Goal: Task Accomplishment & Management: Use online tool/utility

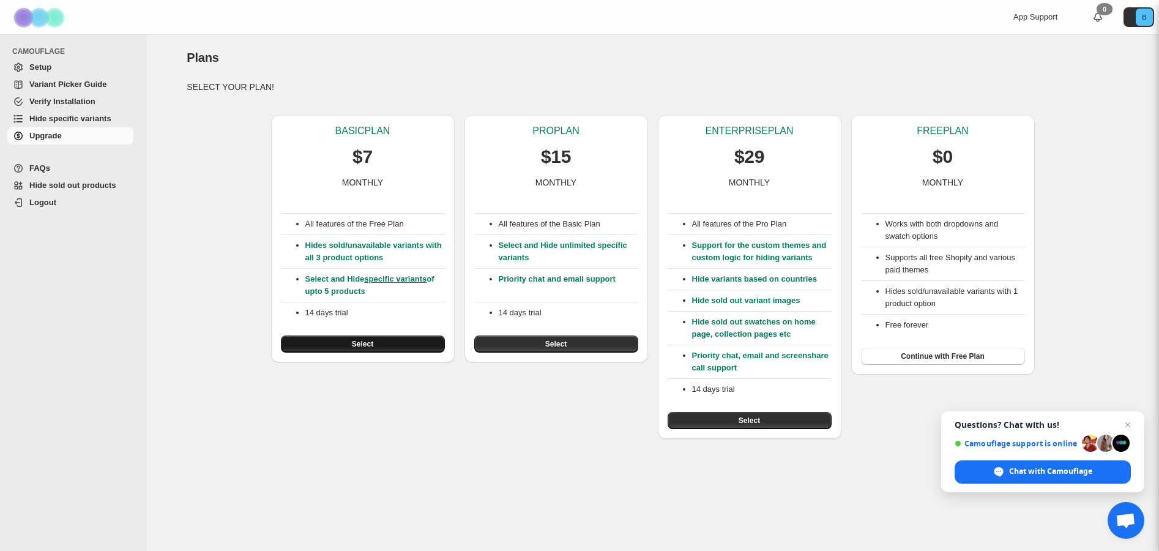
click at [398, 345] on button "Select" at bounding box center [363, 343] width 164 height 17
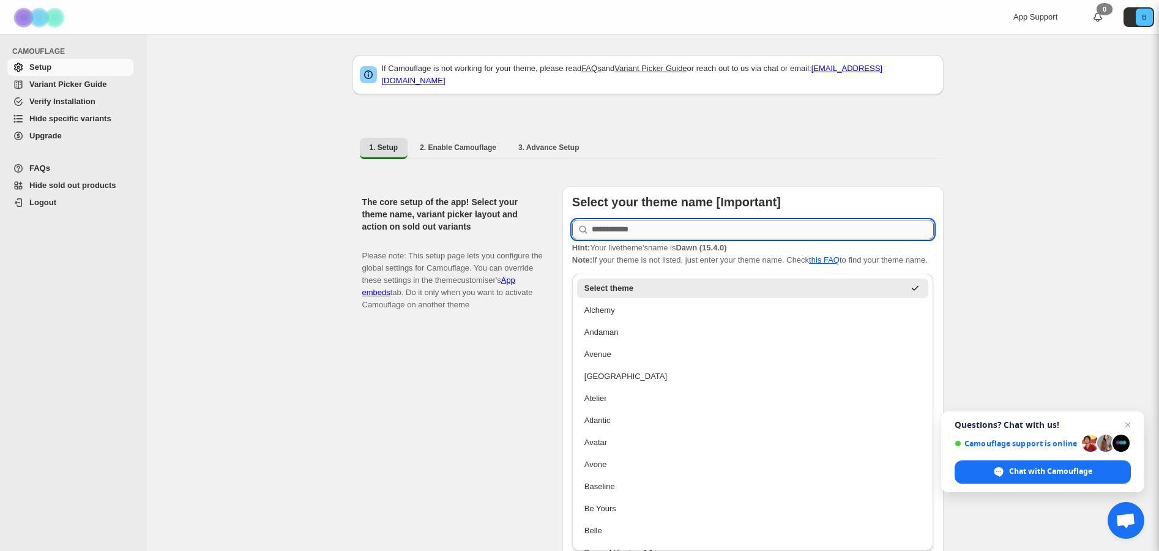
click at [703, 220] on input "text" at bounding box center [763, 230] width 342 height 20
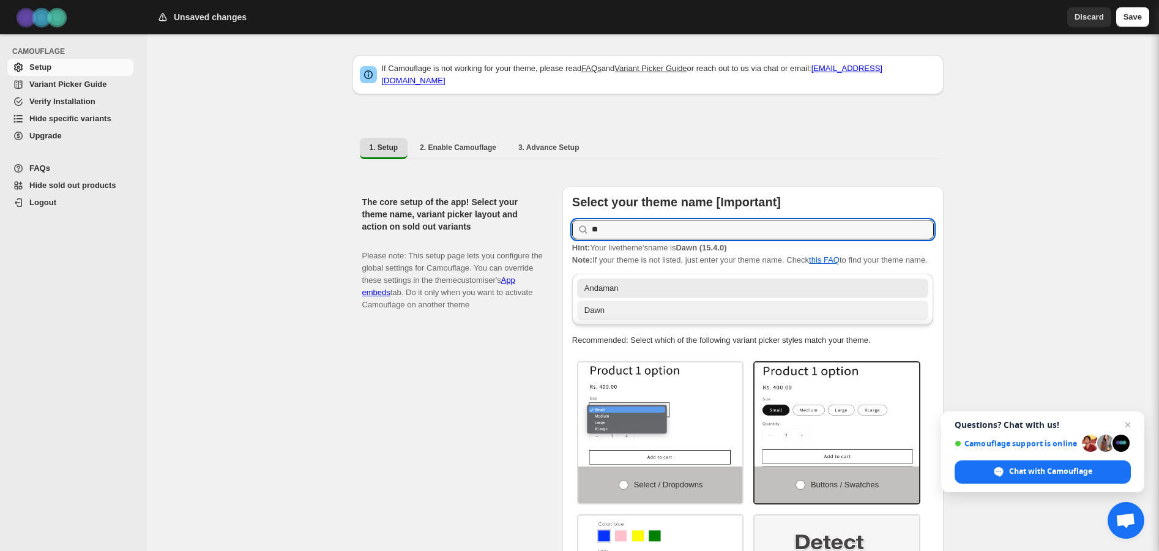
click at [591, 313] on div "Dawn" at bounding box center [752, 310] width 337 height 12
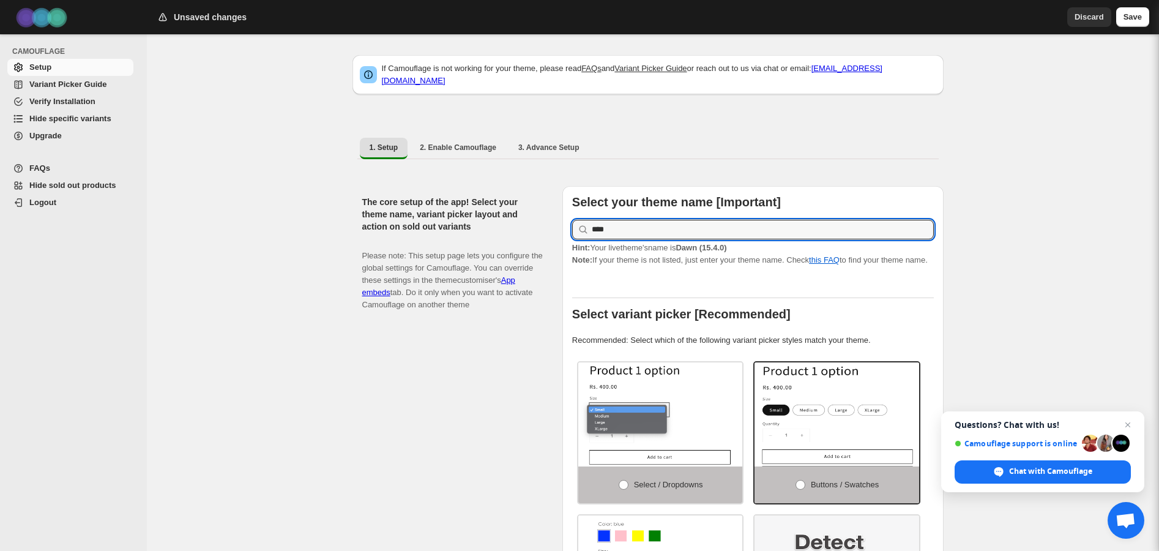
type input "****"
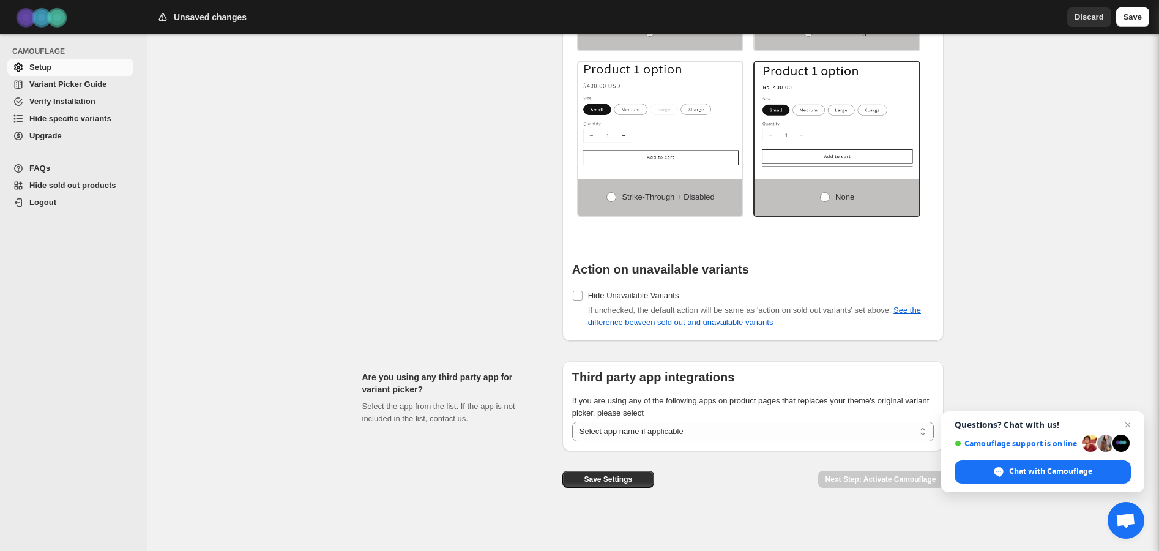
scroll to position [859, 0]
click at [794, 430] on select "**********" at bounding box center [753, 431] width 362 height 20
click at [596, 477] on span "Save Settings" at bounding box center [608, 479] width 48 height 10
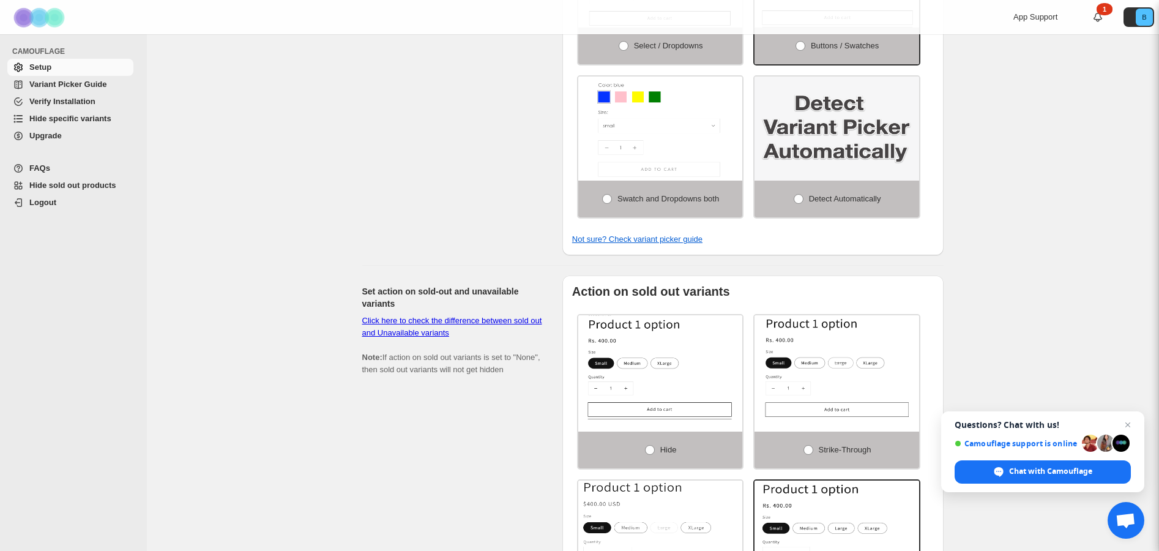
scroll to position [0, 0]
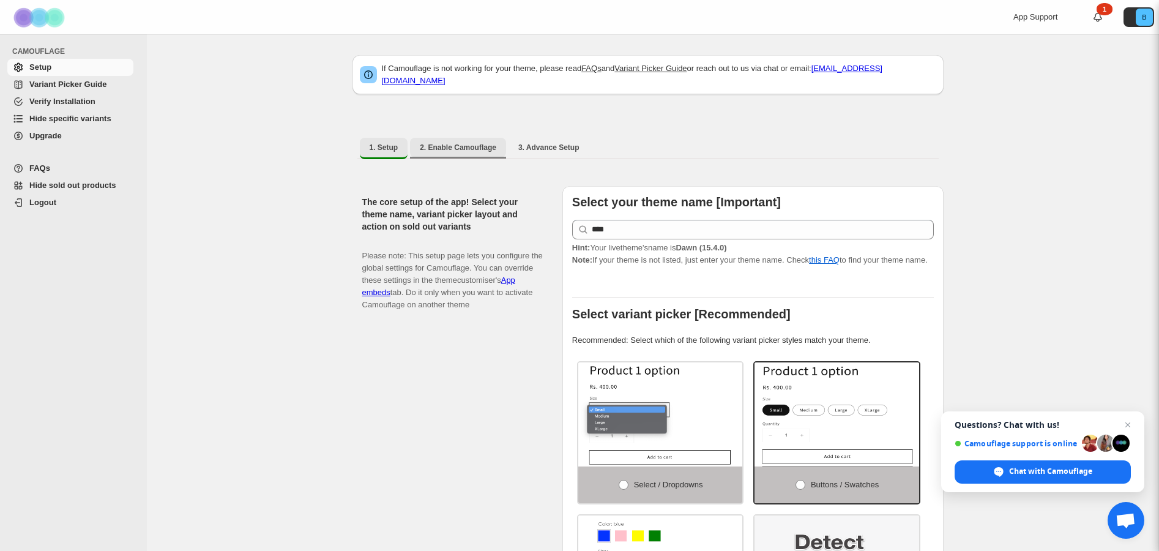
click at [454, 143] on span "2. Enable Camouflage" at bounding box center [458, 148] width 77 height 10
select select "**********"
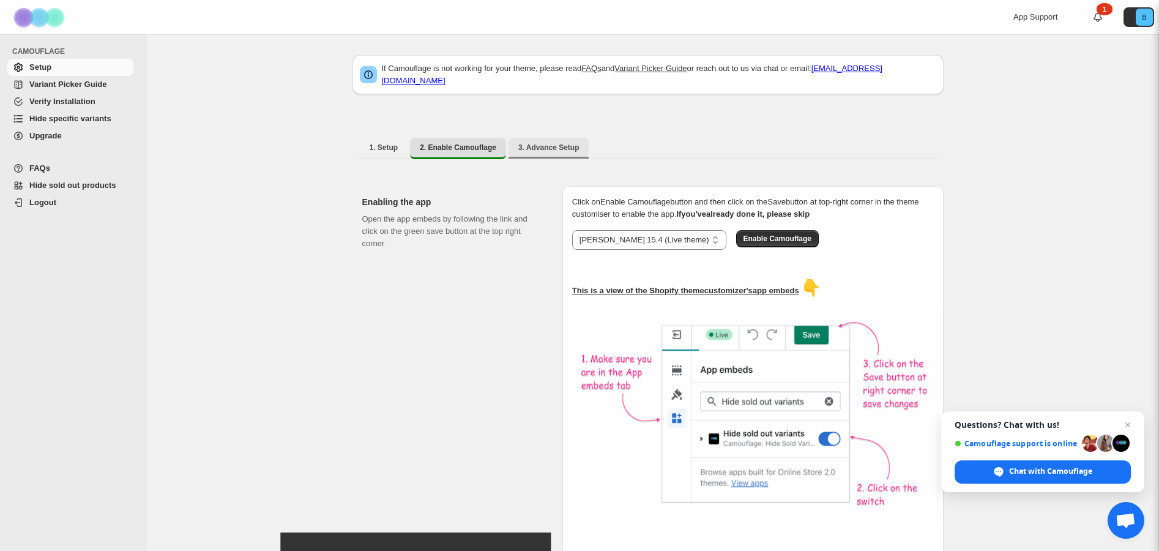
click at [534, 144] on span "3. Advance Setup" at bounding box center [548, 148] width 61 height 10
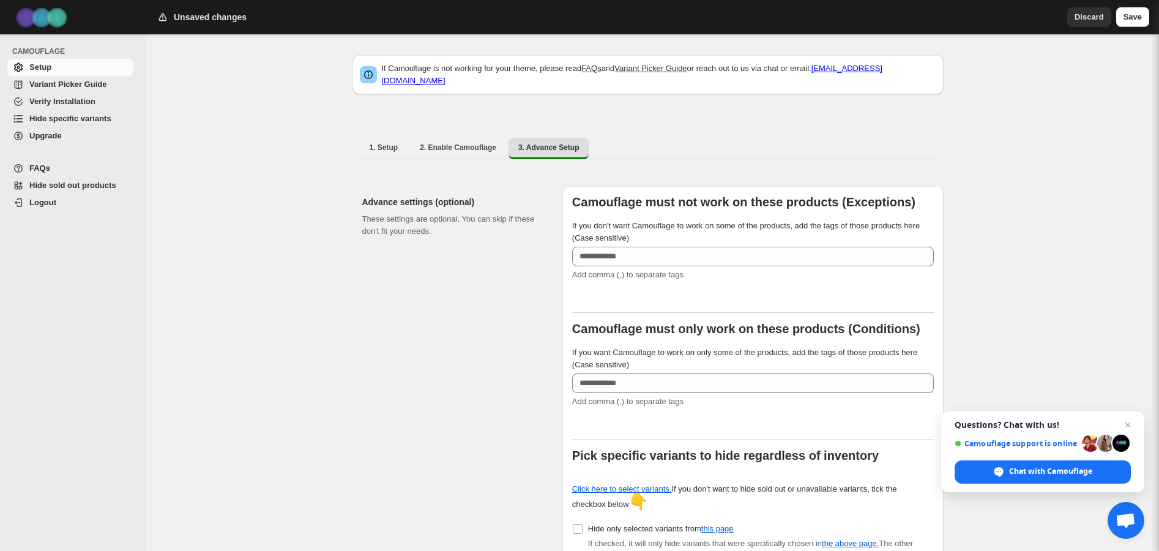
click at [74, 80] on span "Variant Picker Guide" at bounding box center [67, 84] width 77 height 9
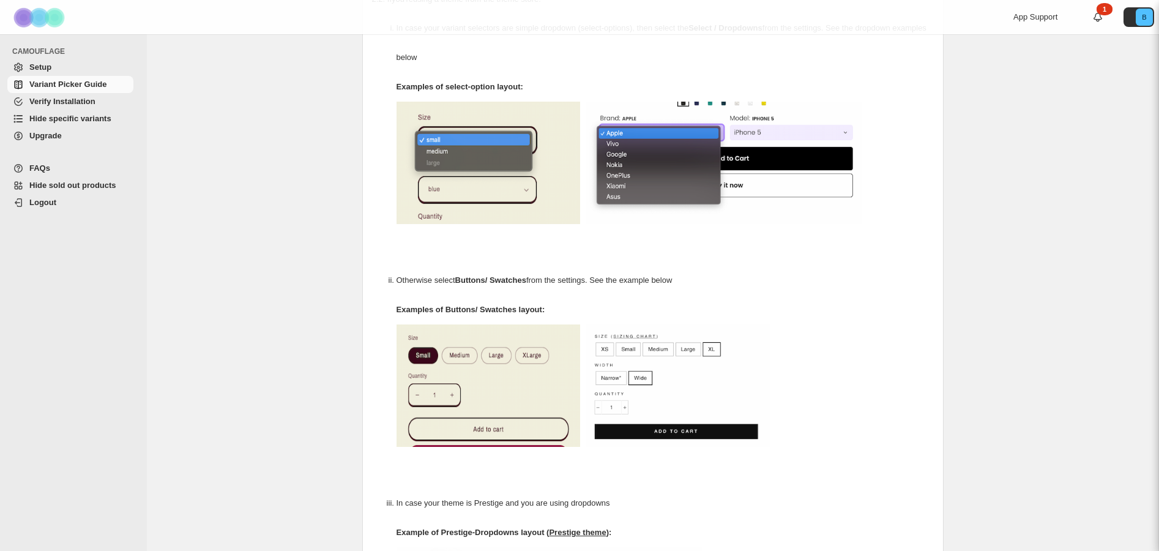
scroll to position [269, 0]
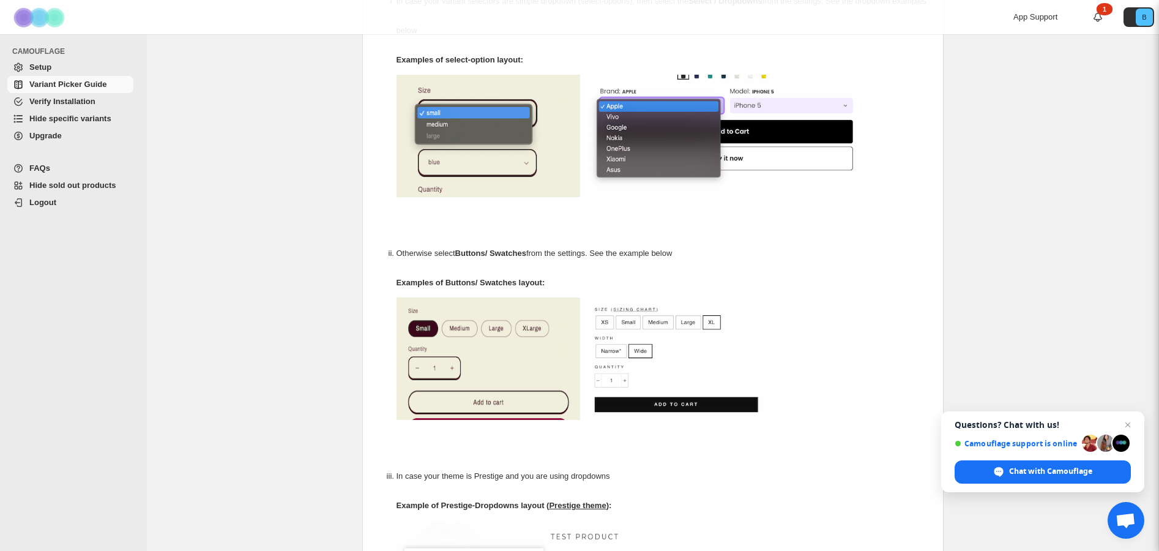
click at [57, 116] on span "Hide specific variants" at bounding box center [70, 118] width 82 height 9
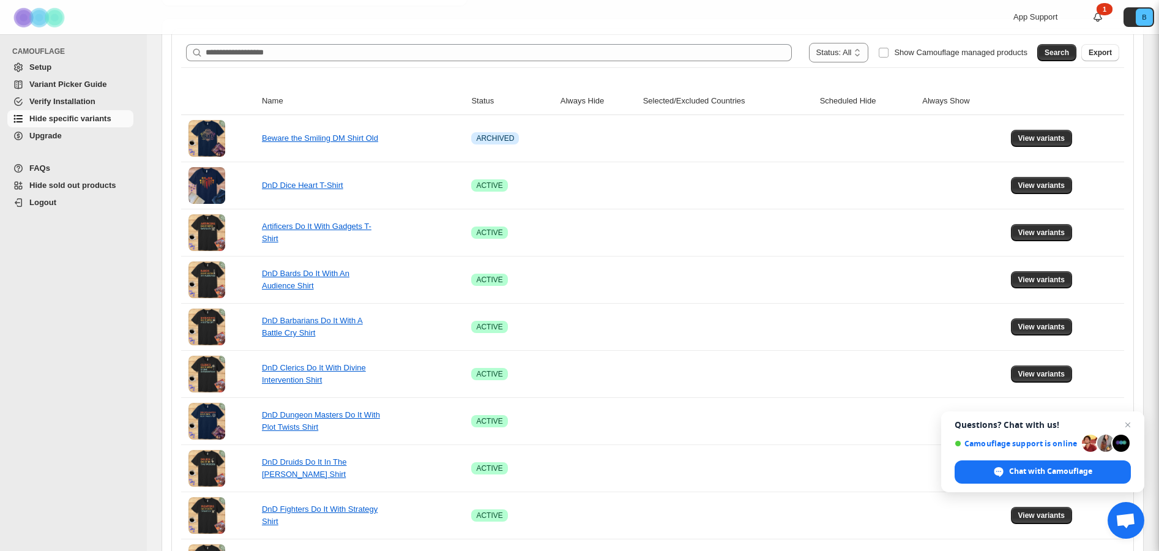
scroll to position [285, 0]
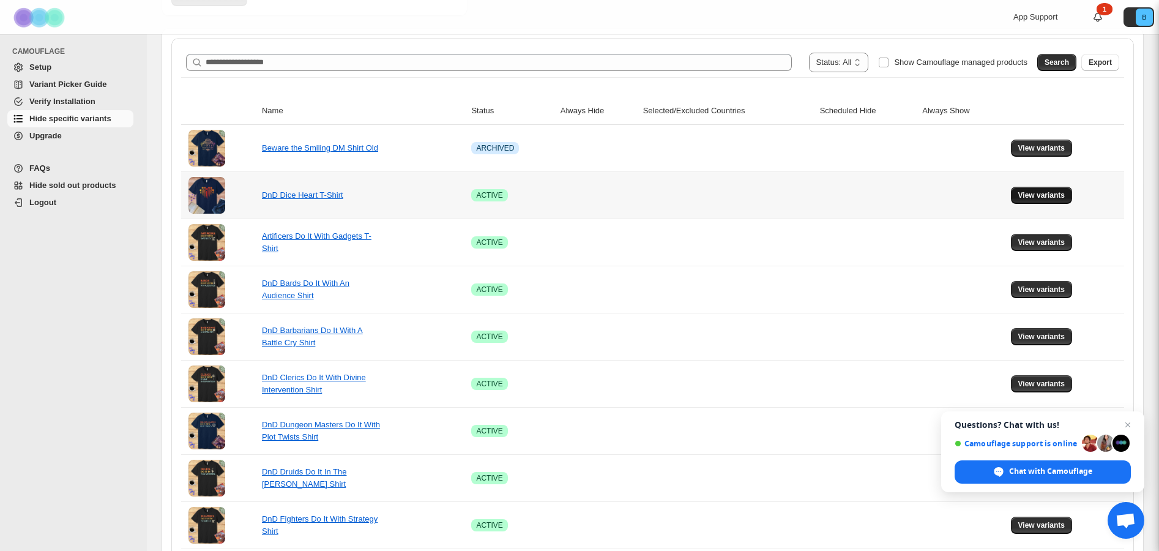
click at [1023, 193] on span "View variants" at bounding box center [1041, 195] width 47 height 10
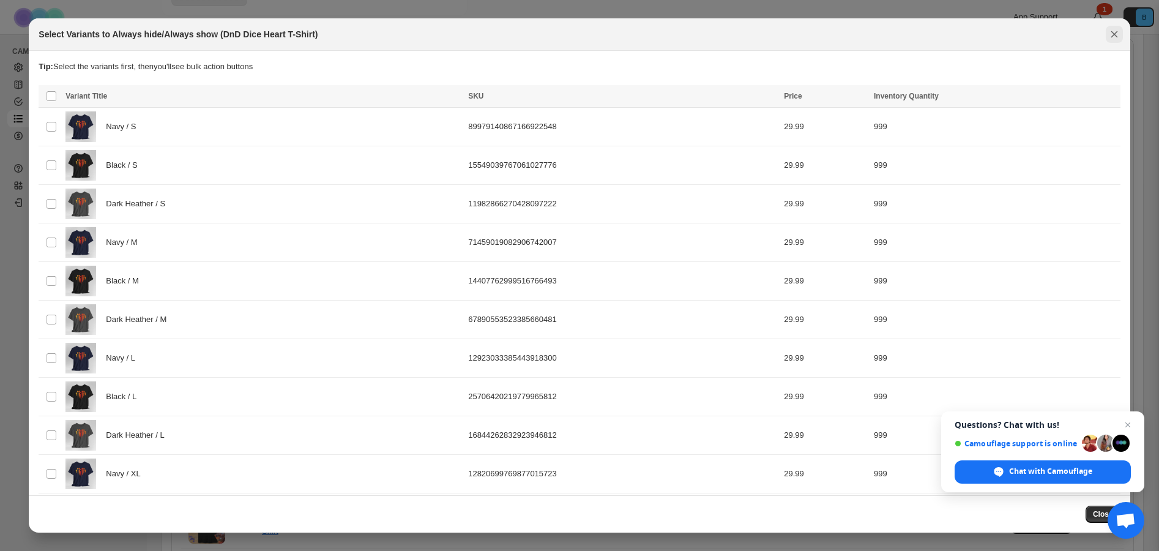
click at [1115, 36] on icon "Close" at bounding box center [1114, 34] width 12 height 12
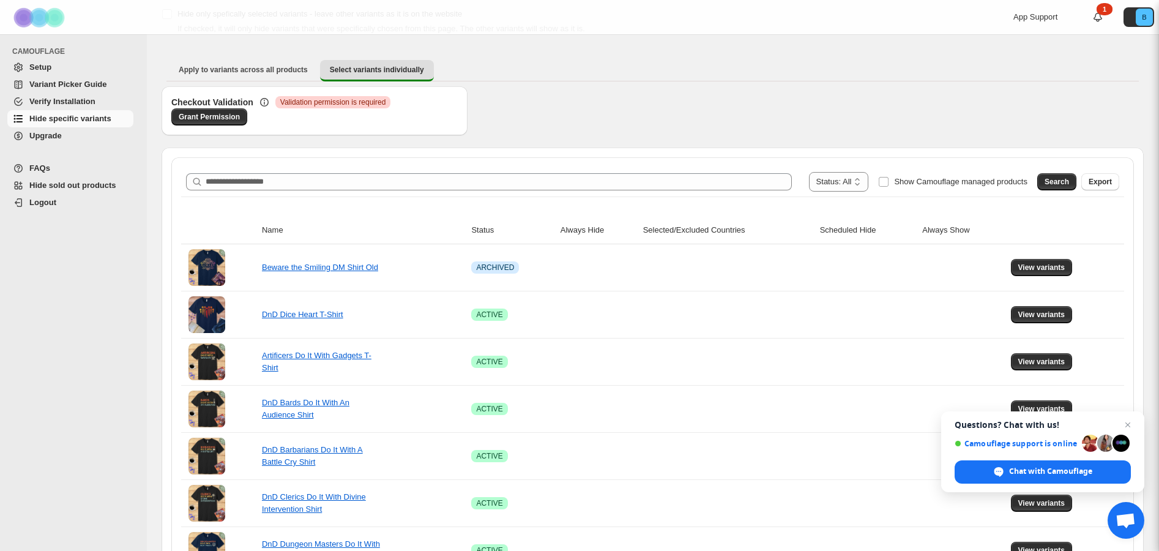
scroll to position [138, 0]
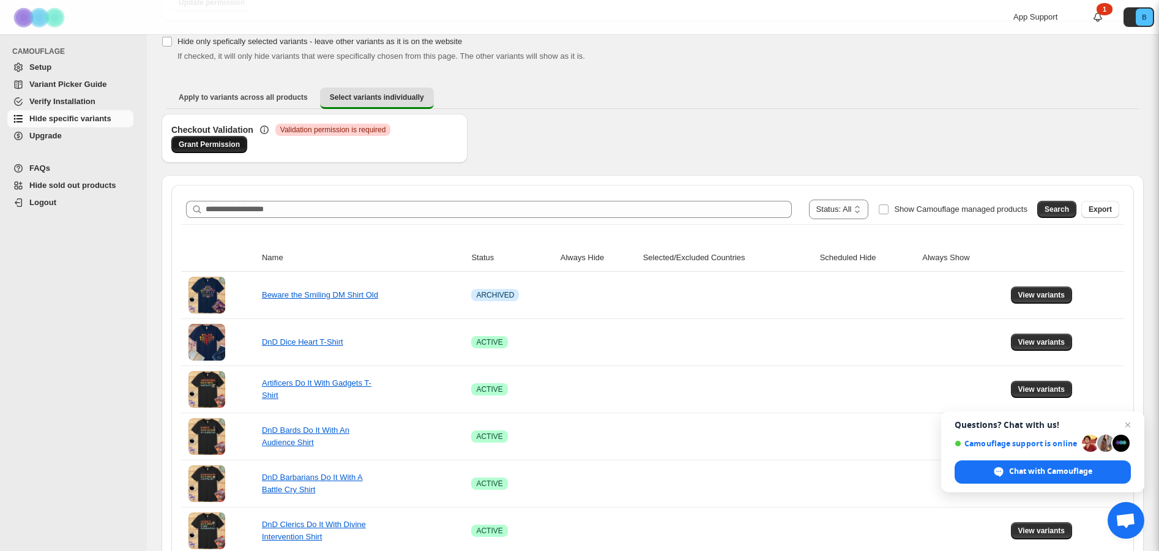
click at [222, 146] on span "Grant Permission" at bounding box center [209, 145] width 61 height 10
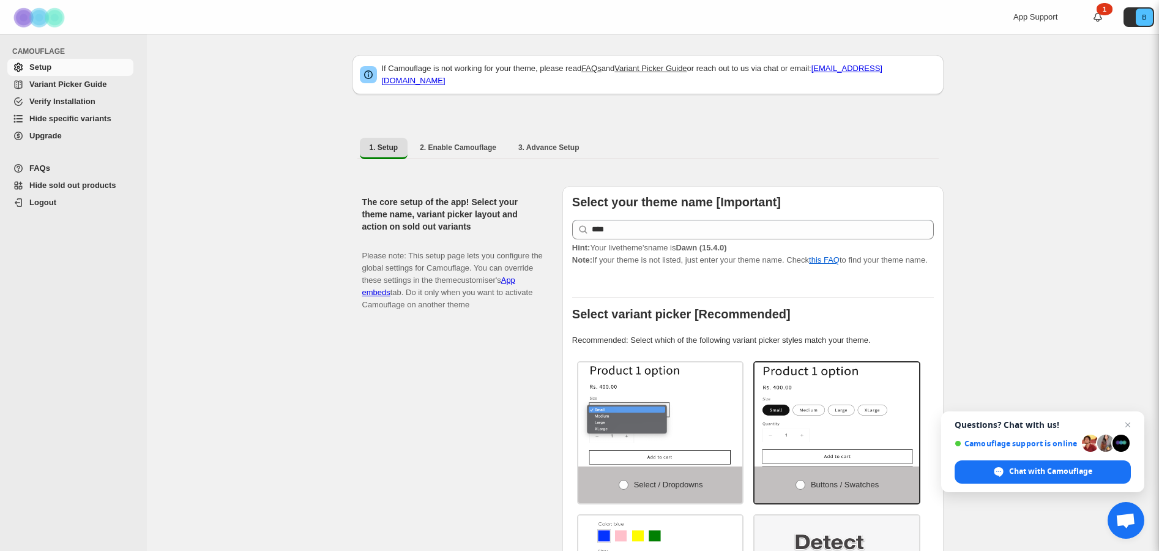
click at [46, 119] on span "Hide specific variants" at bounding box center [70, 118] width 82 height 9
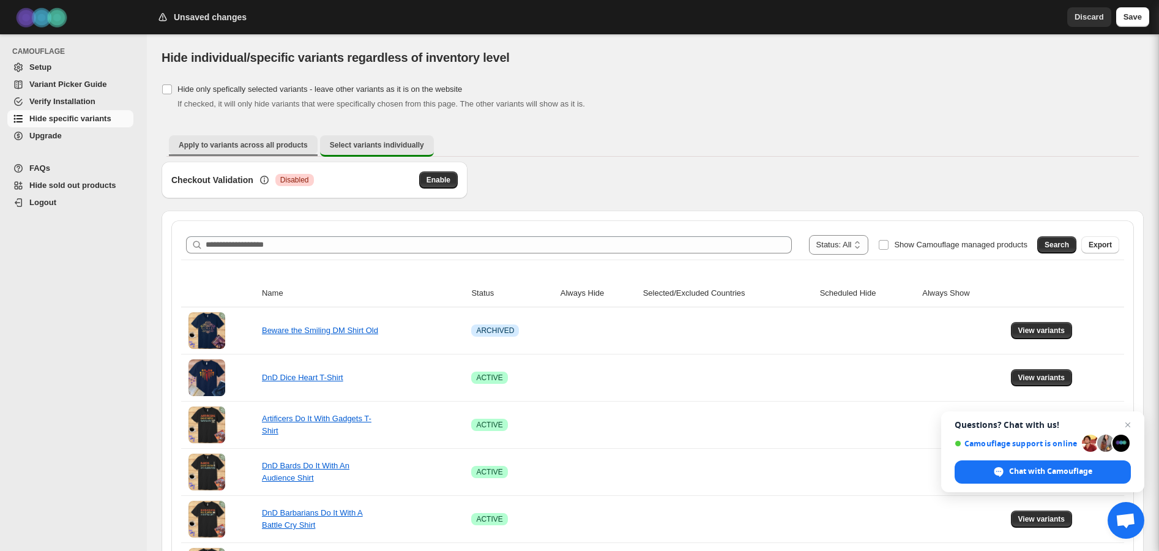
click at [224, 144] on span "Apply to variants across all products" at bounding box center [243, 145] width 129 height 10
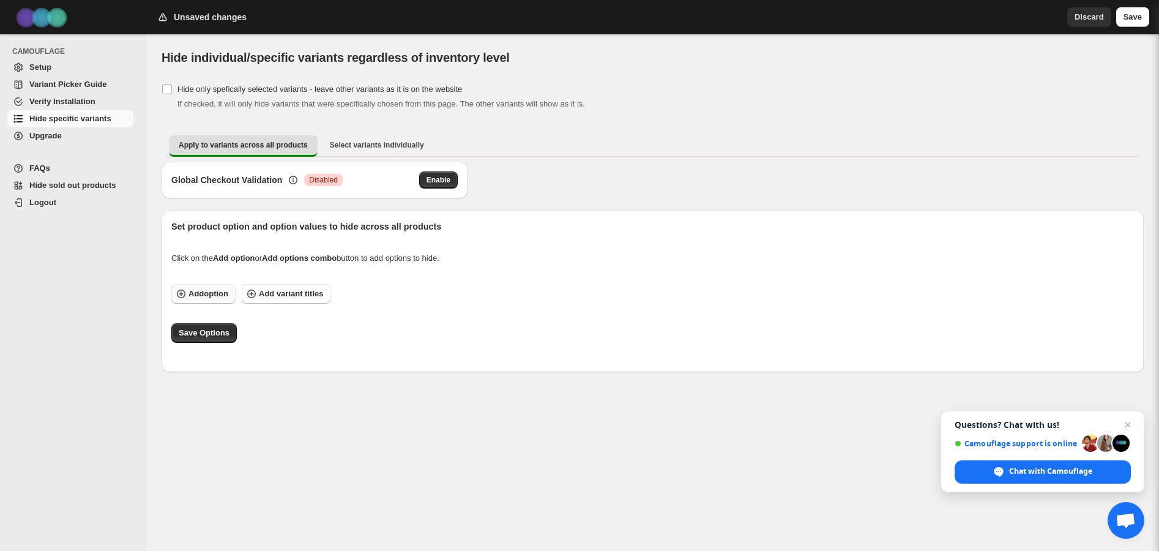
click at [204, 293] on span "Add option" at bounding box center [209, 294] width 40 height 12
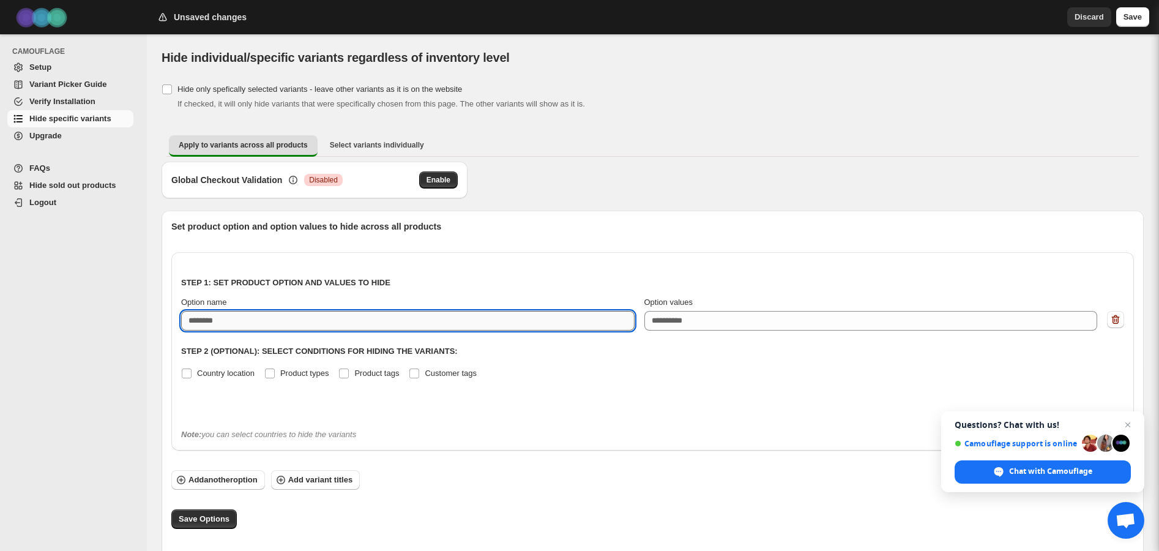
click at [278, 324] on input "Option name" at bounding box center [408, 321] width 454 height 20
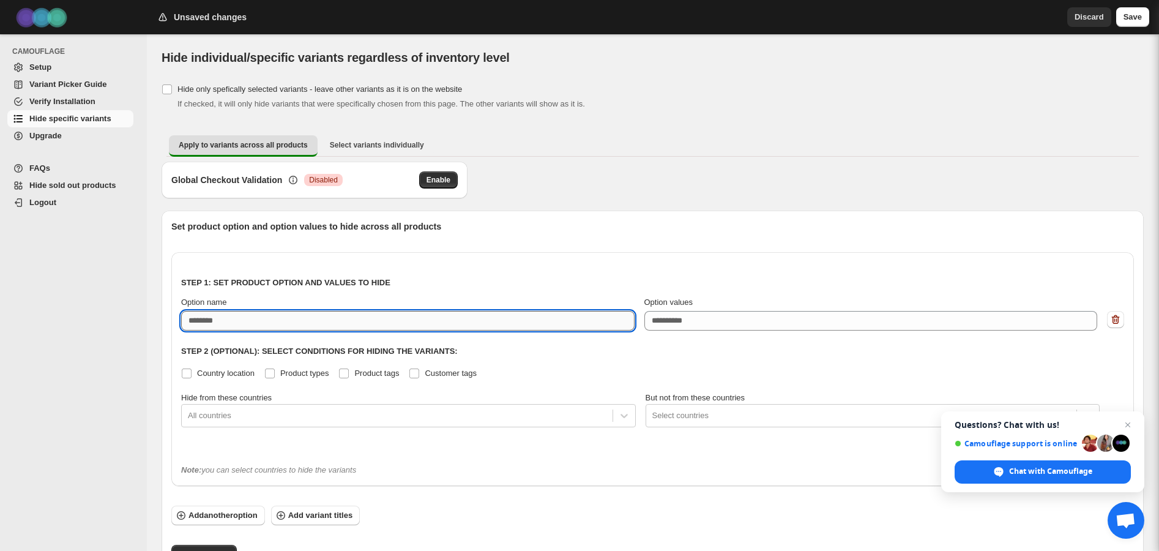
click at [243, 319] on input "Option name" at bounding box center [408, 321] width 454 height 20
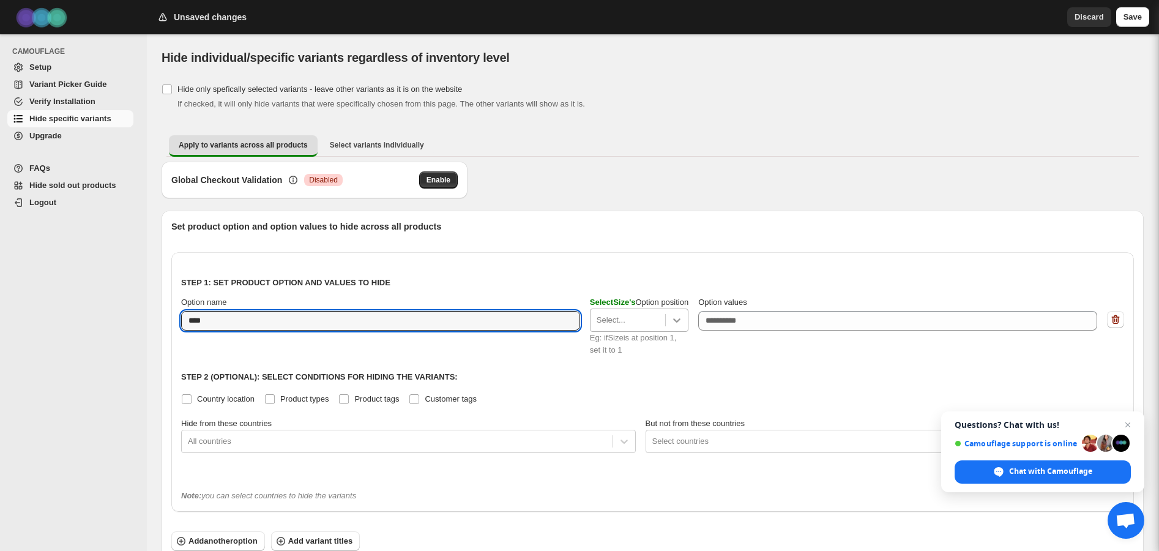
type input "****"
click at [681, 318] on icon at bounding box center [676, 320] width 7 height 4
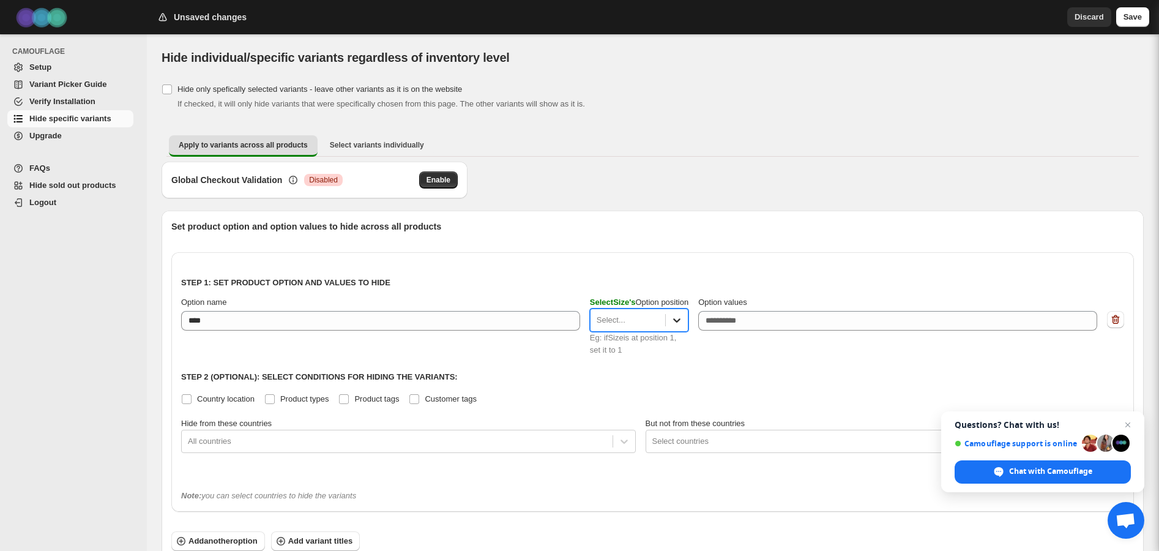
click at [681, 318] on icon at bounding box center [676, 320] width 7 height 4
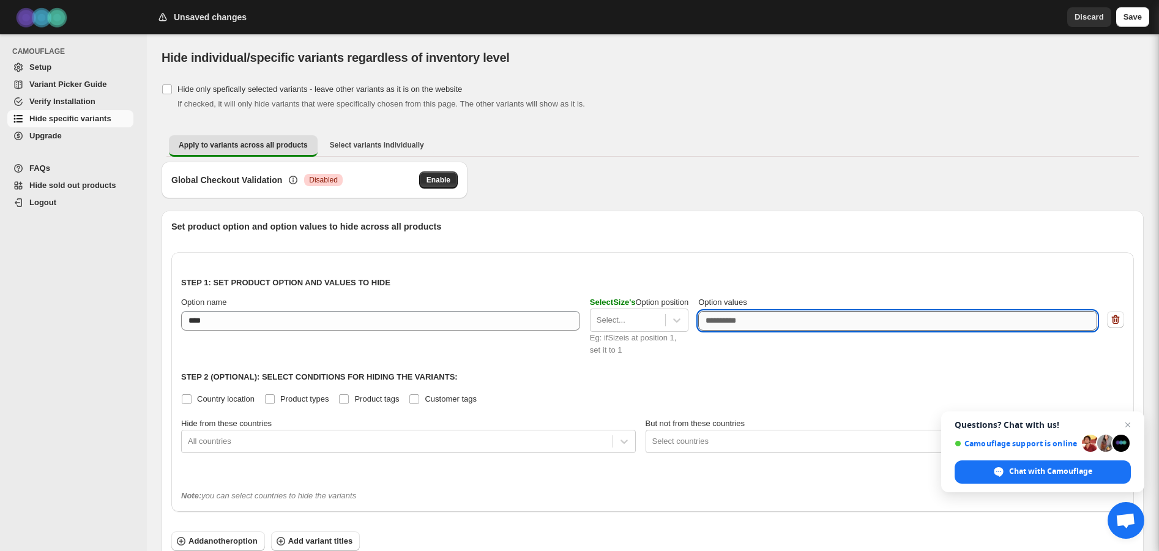
click at [725, 318] on textarea "Option values" at bounding box center [897, 321] width 399 height 20
type textarea "***"
click at [658, 135] on ul "Apply to variants across all products Select variants individually More views" at bounding box center [652, 146] width 972 height 22
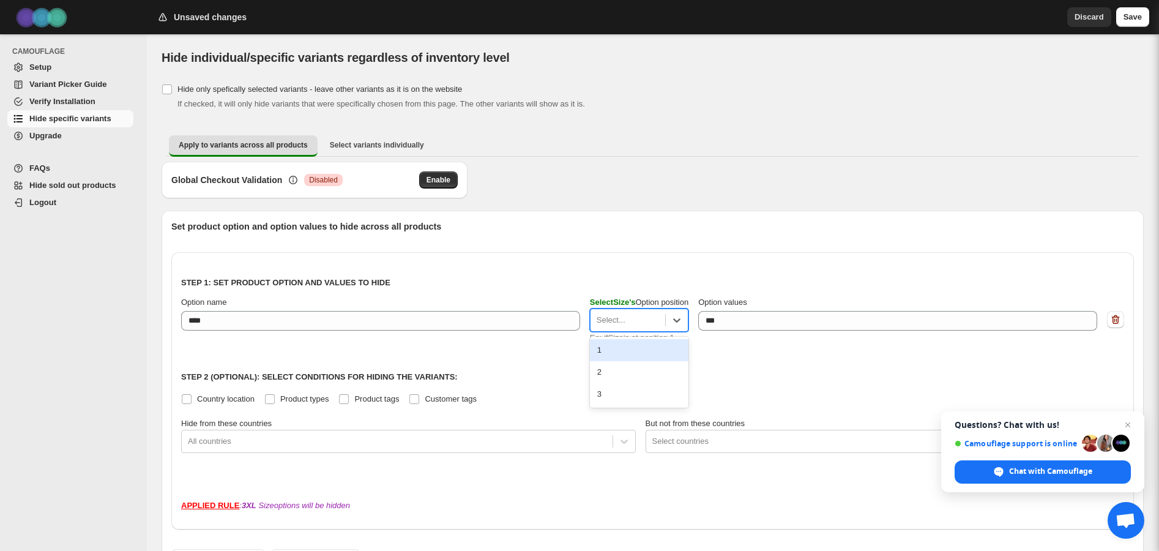
click at [646, 323] on div at bounding box center [628, 320] width 62 height 15
click at [623, 364] on div "2" at bounding box center [639, 372] width 99 height 22
click at [712, 245] on div "Set product option and option values to hide across all products Step 1: Set pr…" at bounding box center [652, 423] width 963 height 407
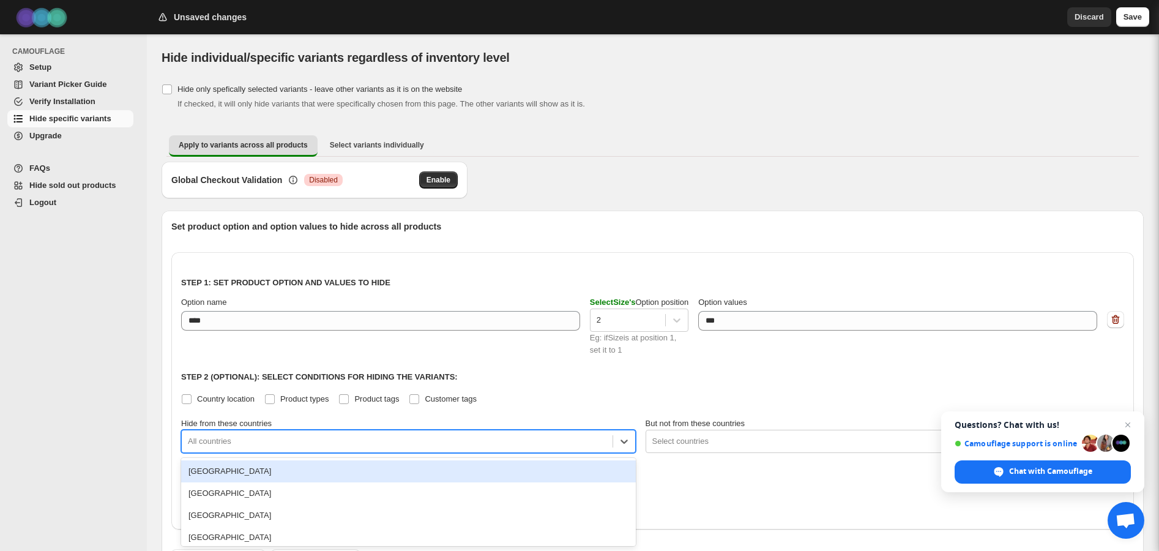
click at [250, 438] on div "Step 1: Set product option and values to hide Option name **** Select Size 's O…" at bounding box center [652, 371] width 943 height 218
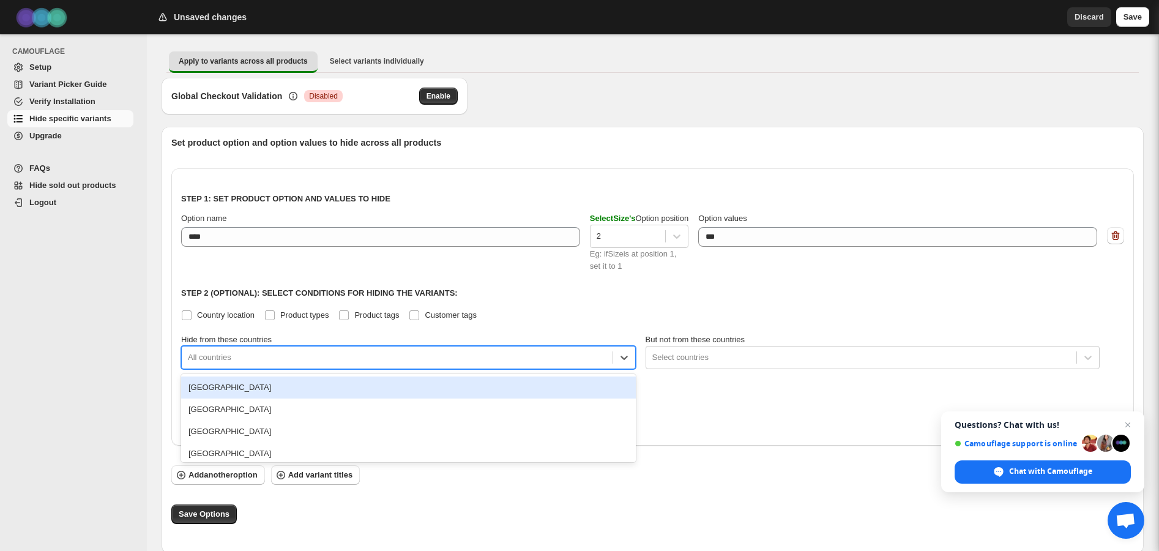
scroll to position [86, 0]
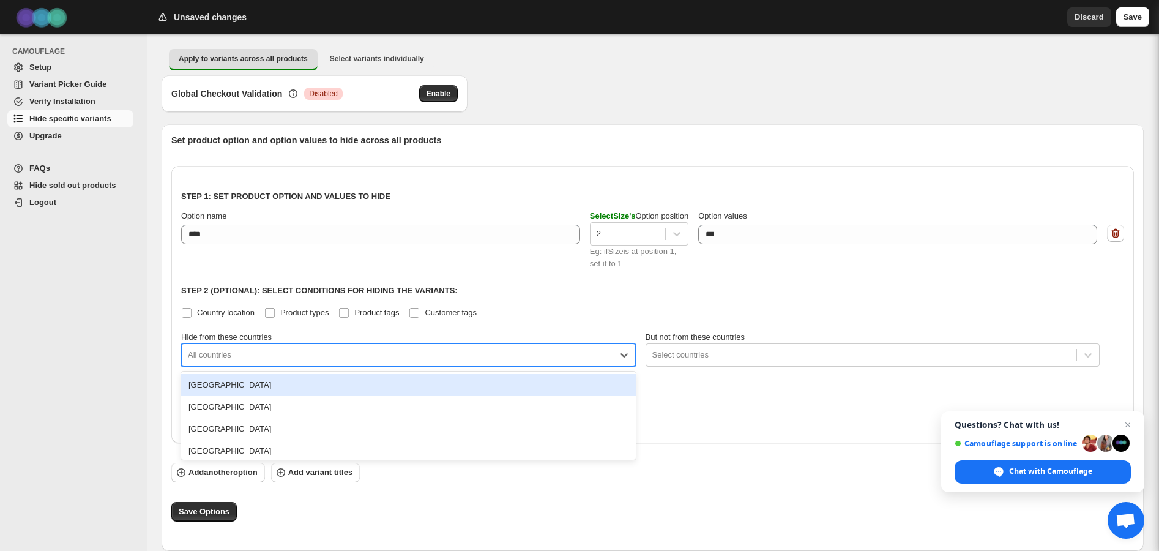
click at [616, 305] on div "Country location Product types Product tags Customer tags" at bounding box center [652, 312] width 943 height 17
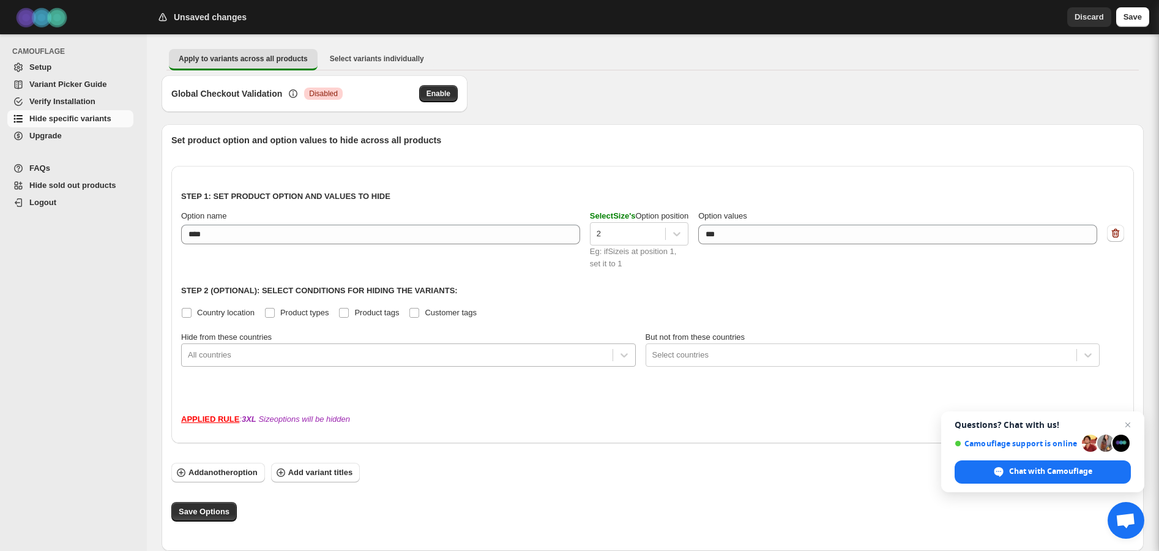
click at [470, 353] on div at bounding box center [397, 355] width 419 height 15
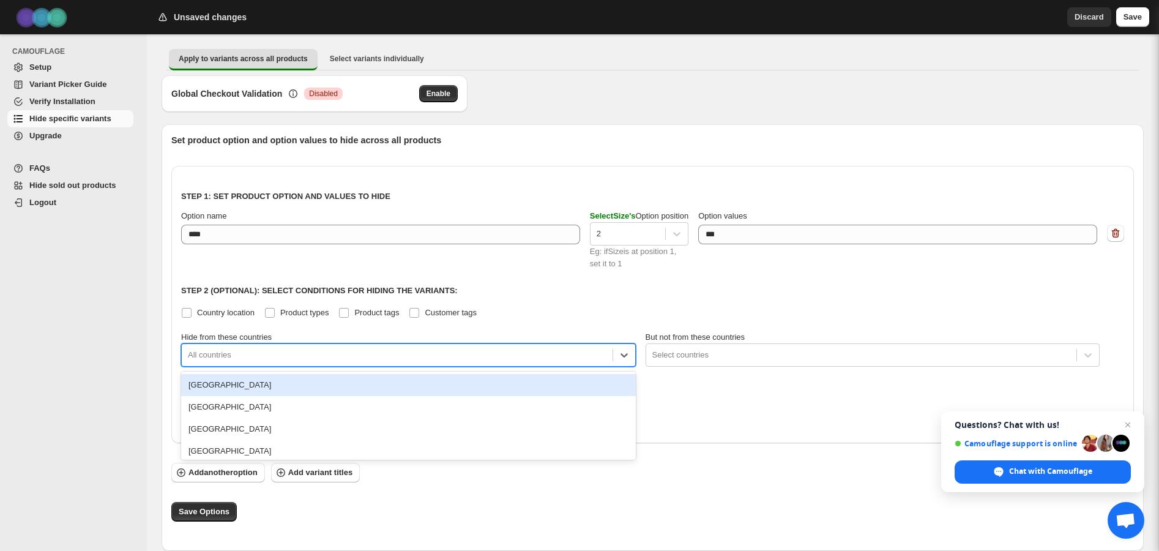
click at [466, 300] on div "Step 1: Set product option and values to hide Option name **** Select Size 's O…" at bounding box center [652, 285] width 943 height 218
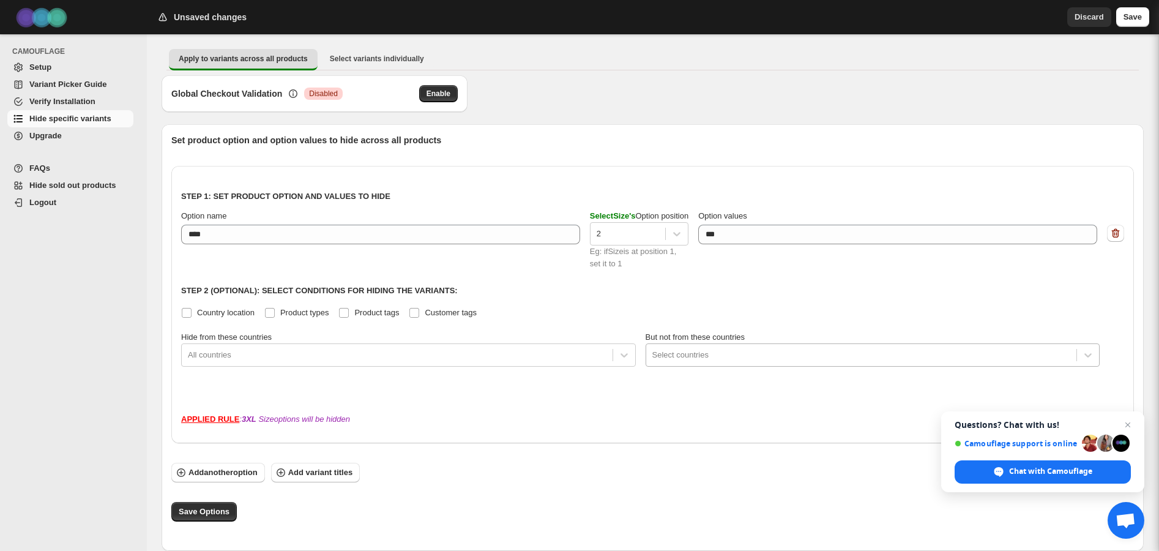
click at [685, 356] on div at bounding box center [861, 355] width 419 height 15
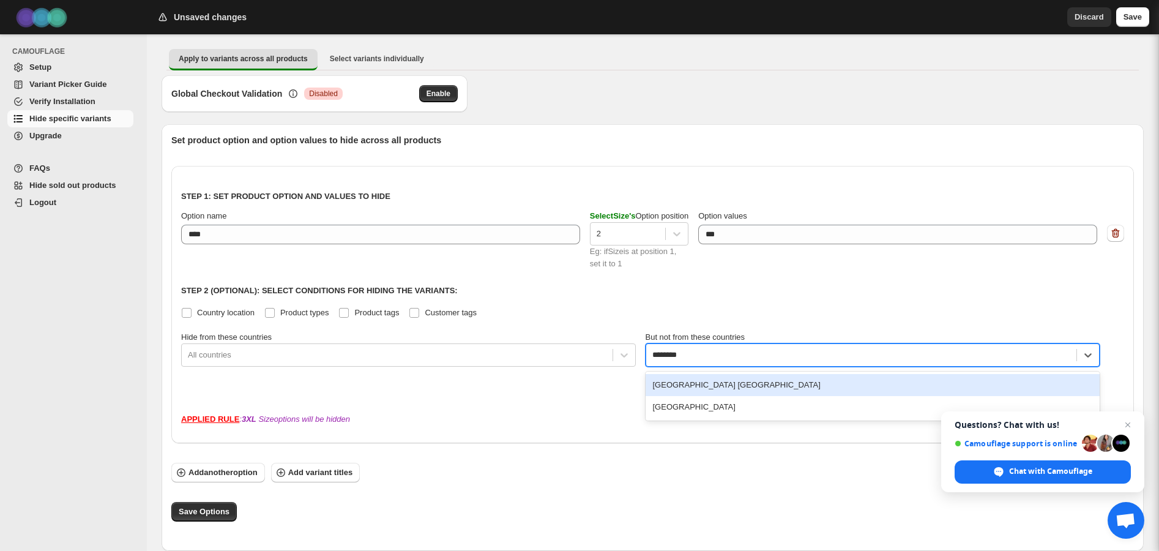
type input "*********"
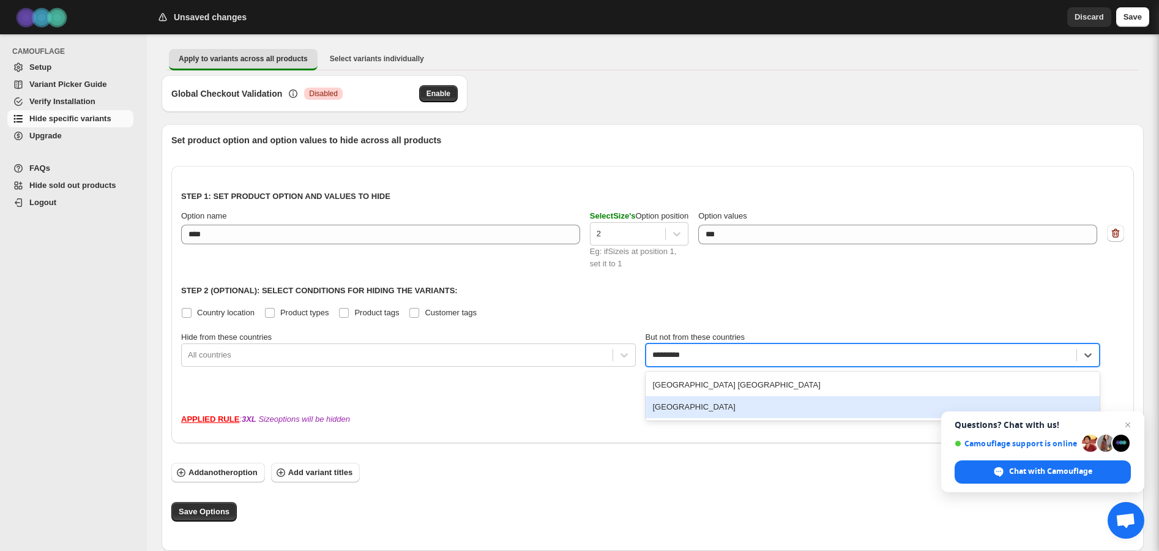
click at [705, 400] on div "United States" at bounding box center [873, 407] width 455 height 22
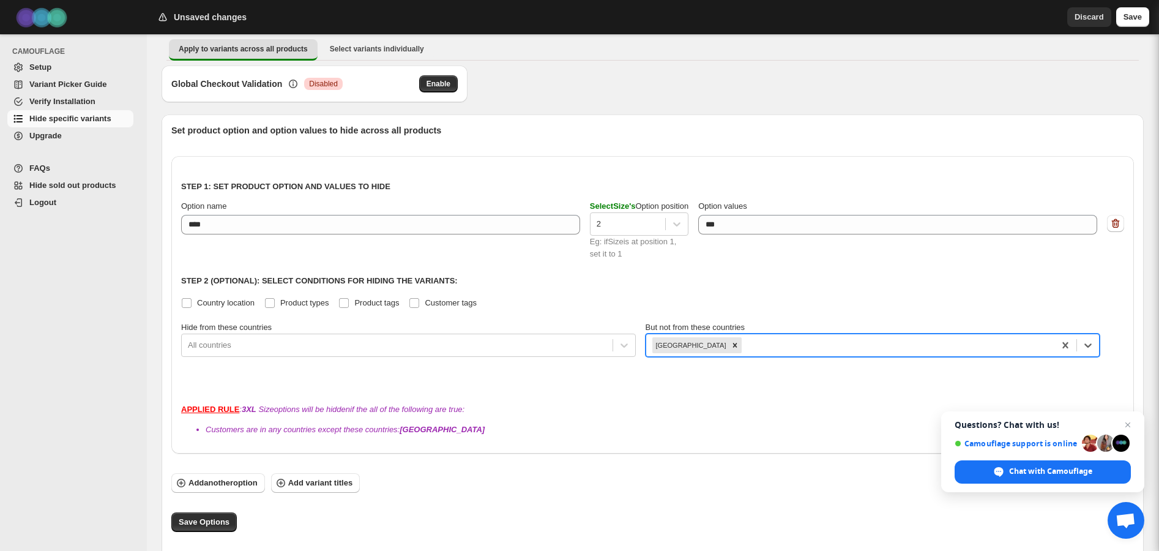
scroll to position [106, 0]
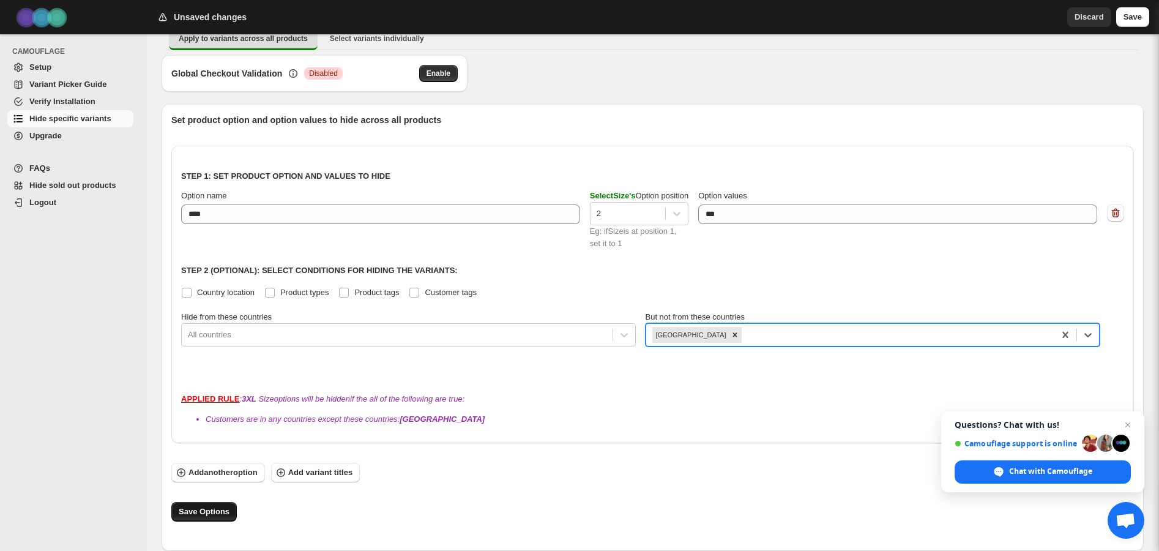
click at [207, 508] on span "Save Options" at bounding box center [204, 512] width 51 height 12
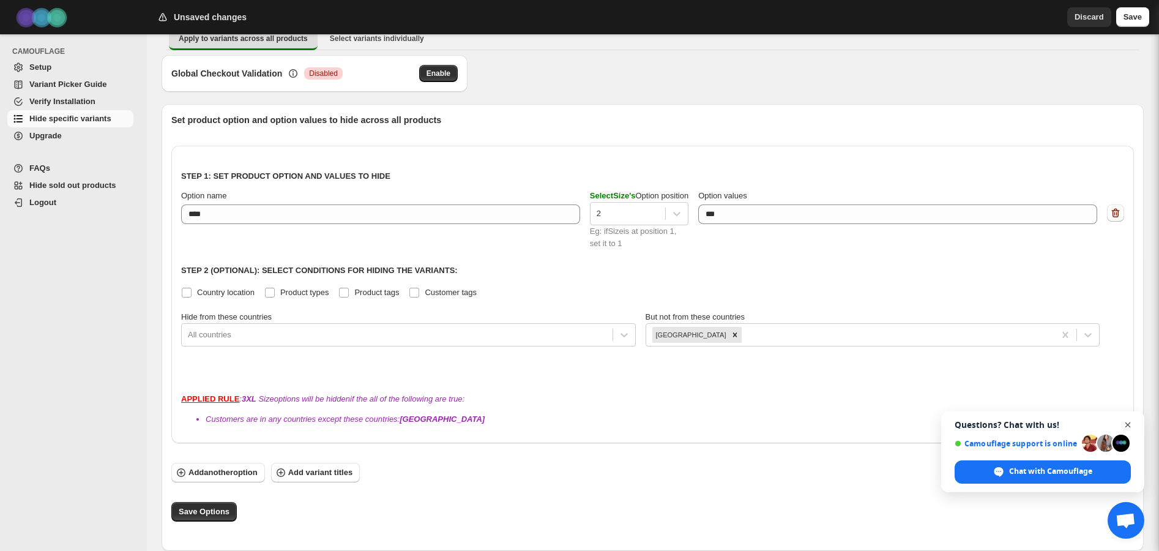
click at [1127, 424] on span "Close chat" at bounding box center [1128, 424] width 15 height 15
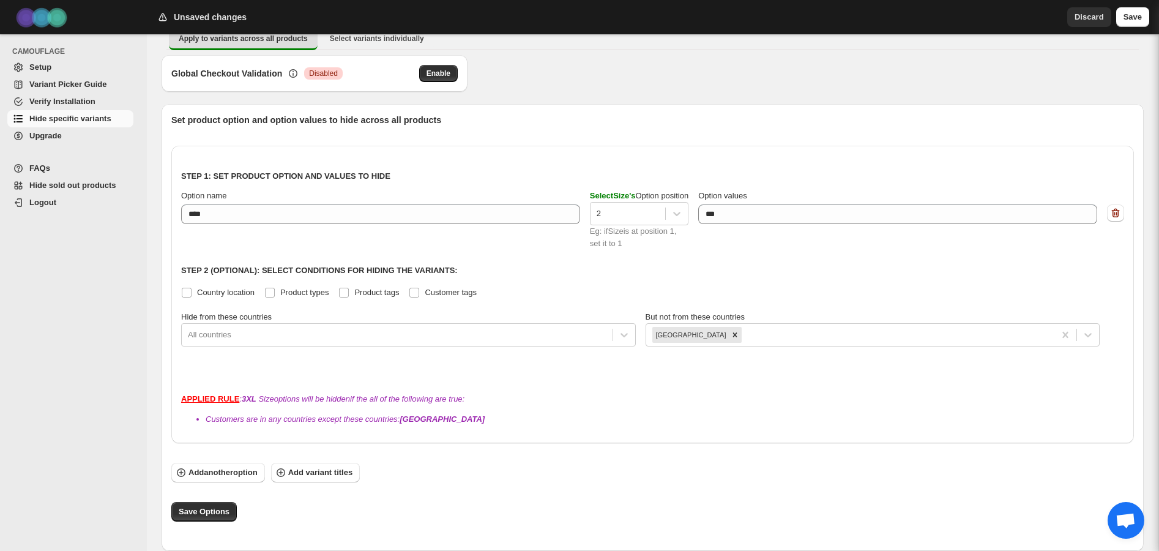
click at [756, 413] on li "Customers are in any countries except these countries: United States" at bounding box center [665, 419] width 919 height 12
click at [625, 111] on div "Set product option and option values to hide across all products Step 1: Set pr…" at bounding box center [648, 322] width 972 height 437
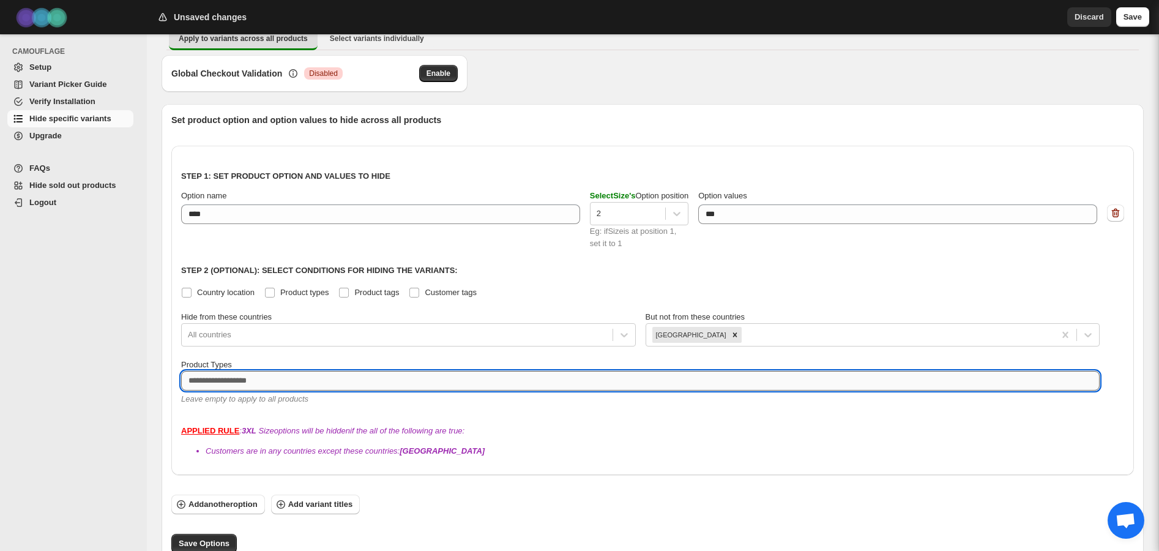
click at [236, 381] on textarea at bounding box center [640, 381] width 919 height 20
type textarea "*"
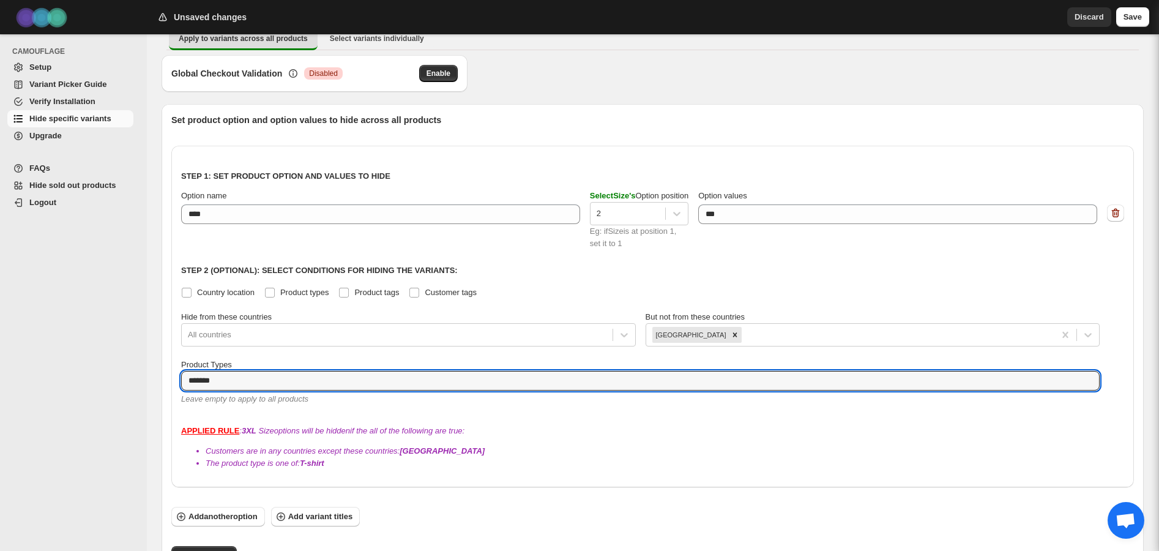
type textarea "*******"
click at [583, 439] on div "APPLIED RULE : 3XL Size options will be hidden if the all of the following are …" at bounding box center [652, 447] width 943 height 45
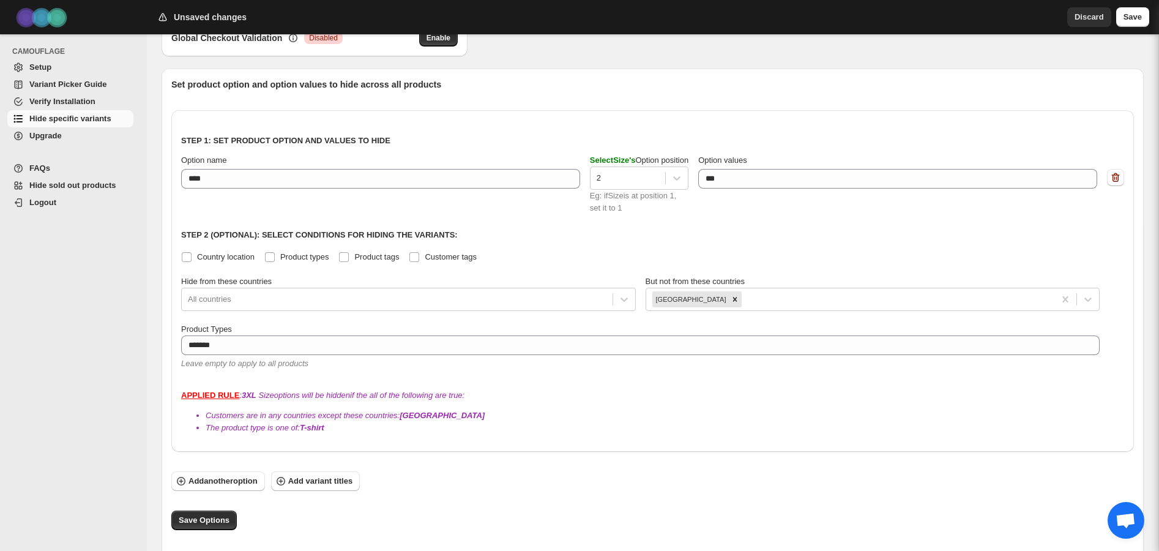
scroll to position [151, 0]
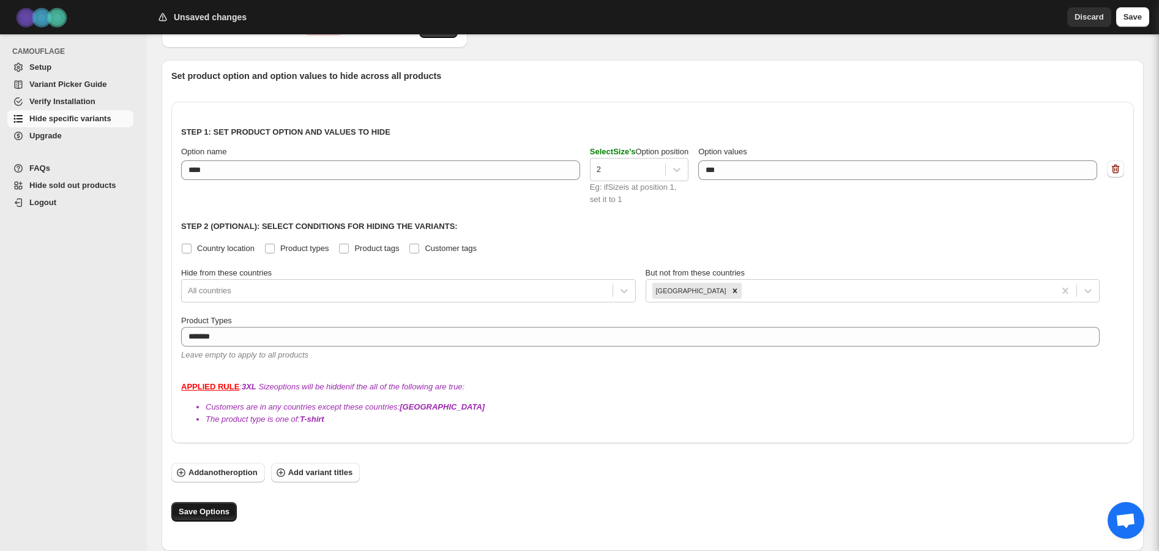
click at [207, 512] on span "Save Options" at bounding box center [204, 512] width 51 height 12
click at [190, 510] on span "Save Options" at bounding box center [204, 512] width 51 height 12
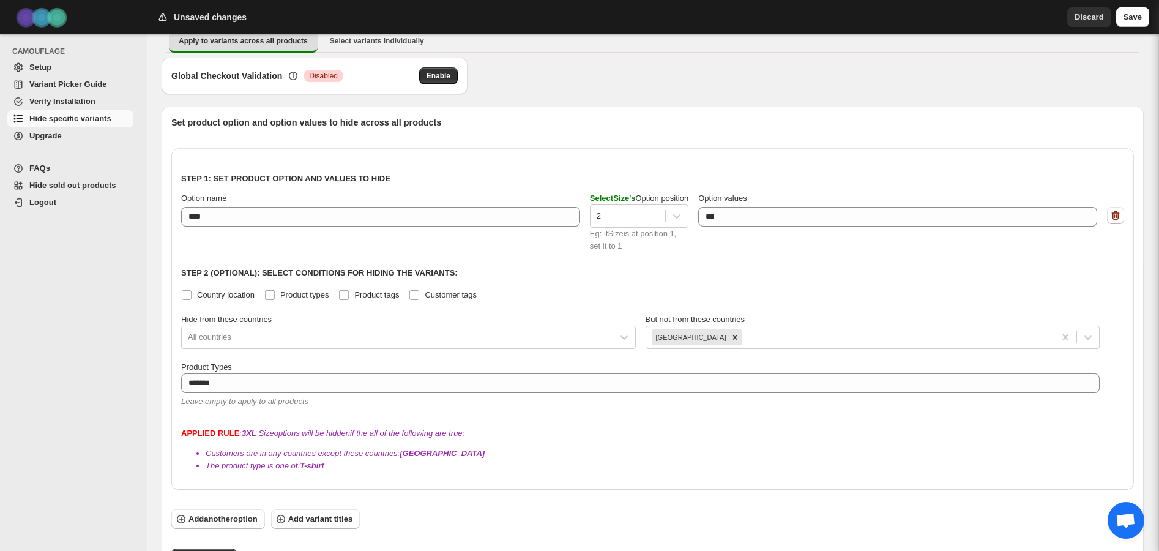
scroll to position [96, 0]
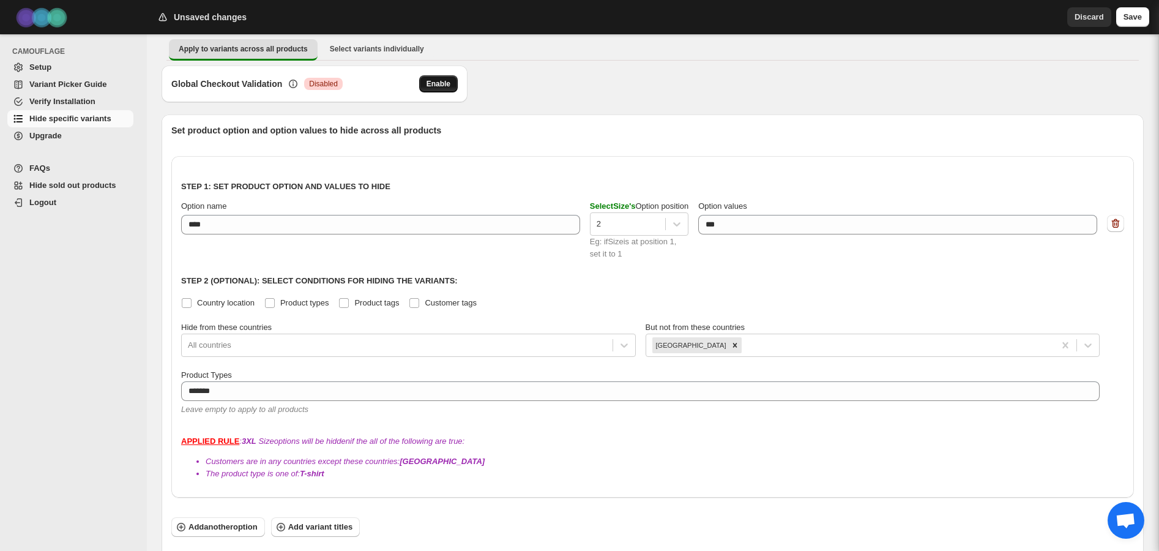
click at [425, 83] on button "Enable" at bounding box center [438, 83] width 39 height 17
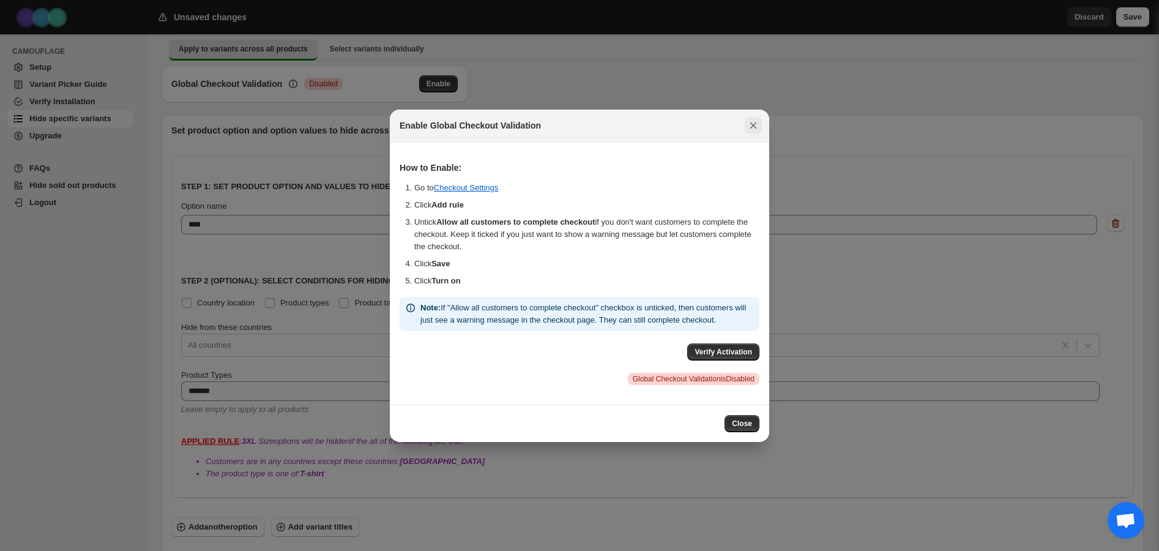
click at [752, 122] on icon "Close" at bounding box center [753, 125] width 12 height 12
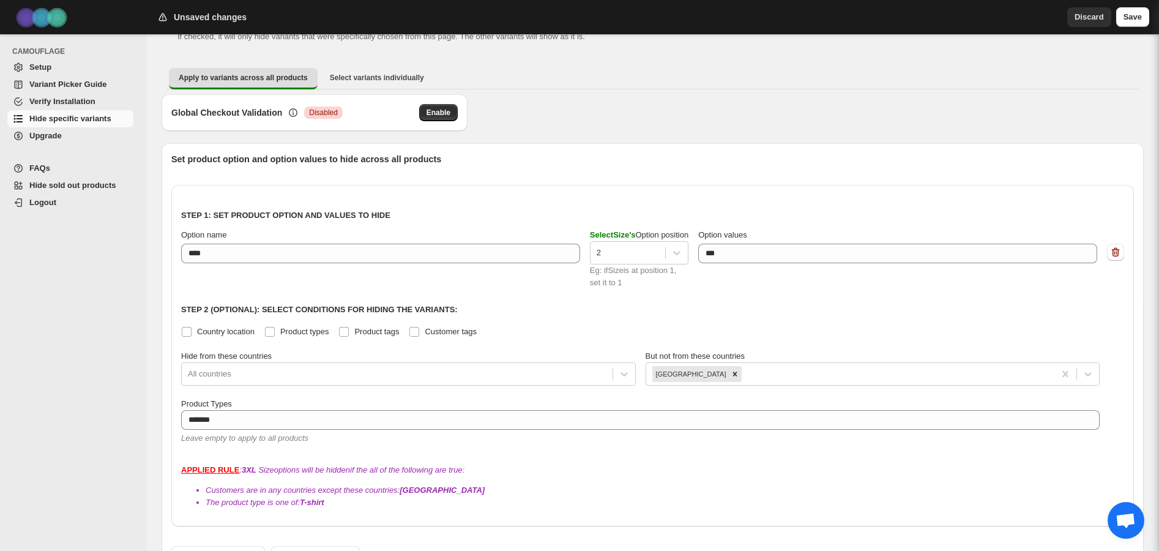
scroll to position [96, 0]
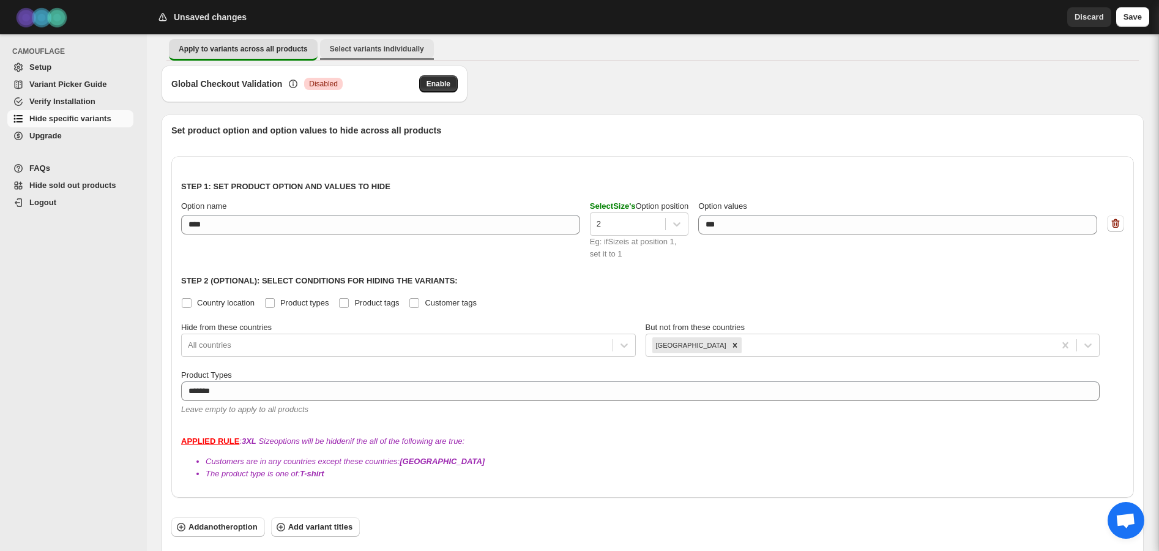
click at [412, 53] on span "Select variants individually" at bounding box center [377, 49] width 94 height 10
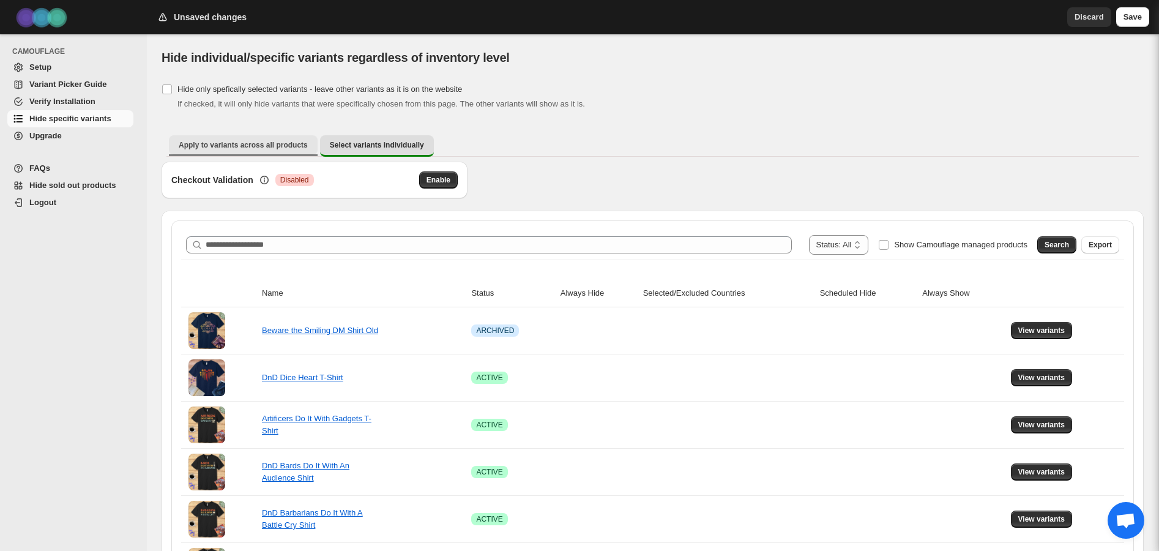
click at [245, 139] on button "Apply to variants across all products" at bounding box center [243, 145] width 149 height 20
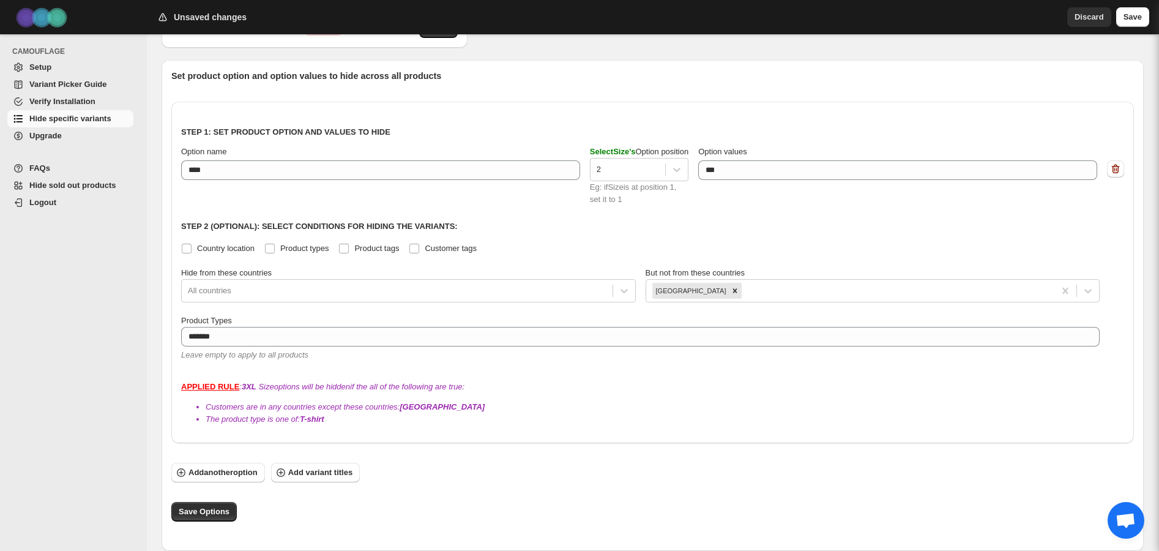
scroll to position [106, 0]
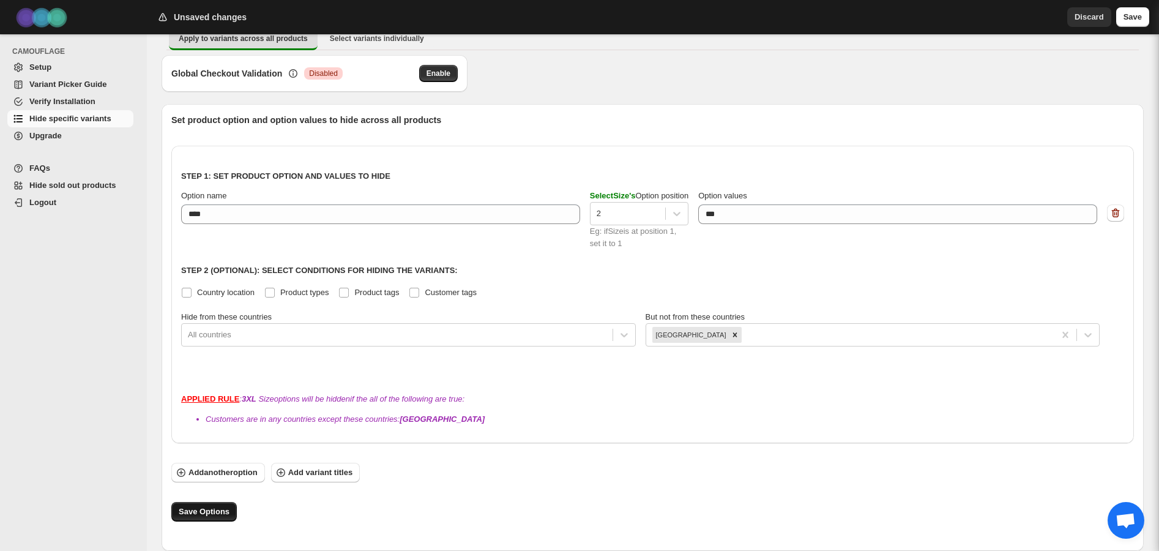
click at [212, 513] on span "Save Options" at bounding box center [204, 512] width 51 height 12
click at [527, 111] on div "Set product option and option values to hide across all products Step 1: Set pr…" at bounding box center [648, 322] width 972 height 437
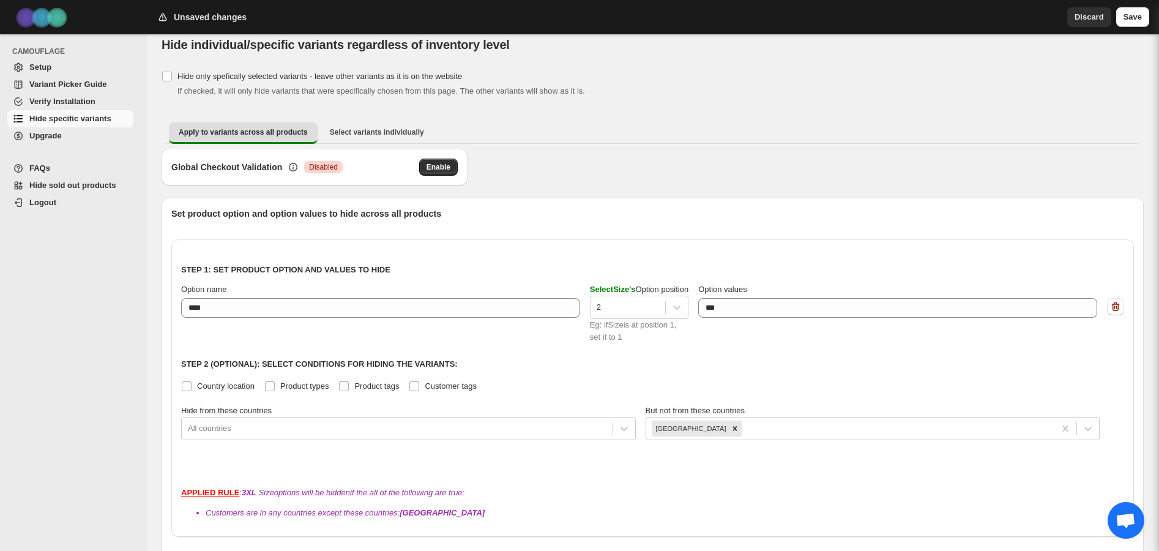
scroll to position [0, 0]
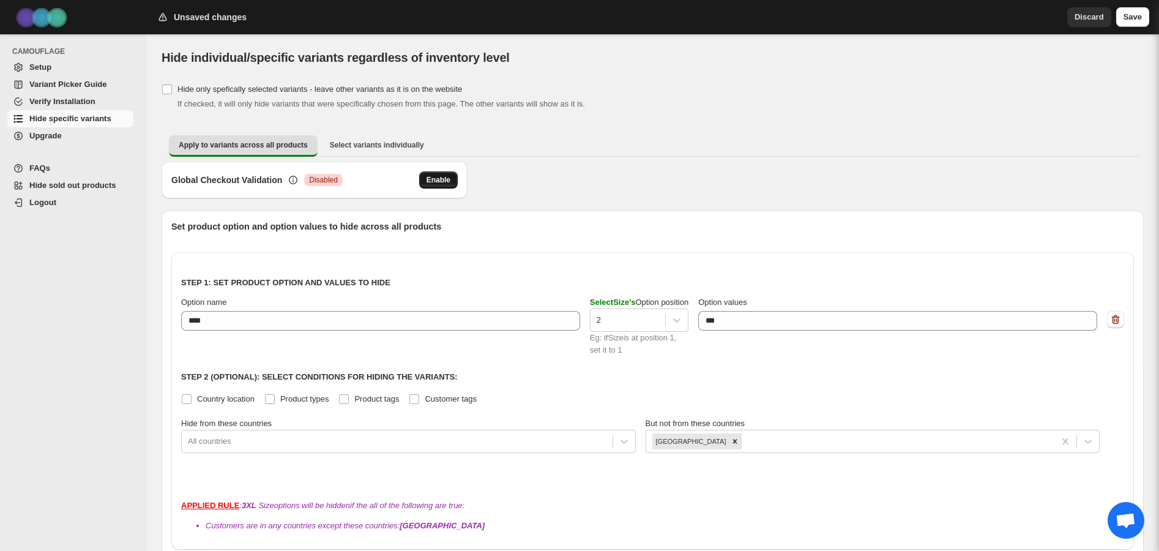
click at [441, 179] on span "Enable" at bounding box center [439, 180] width 24 height 10
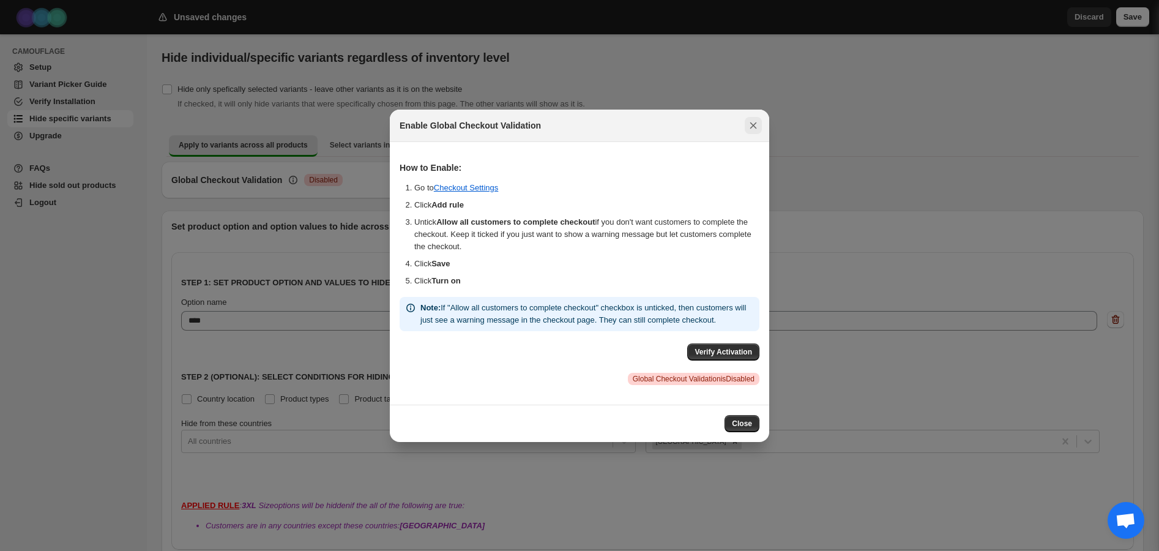
click at [752, 119] on icon "Close" at bounding box center [753, 125] width 12 height 12
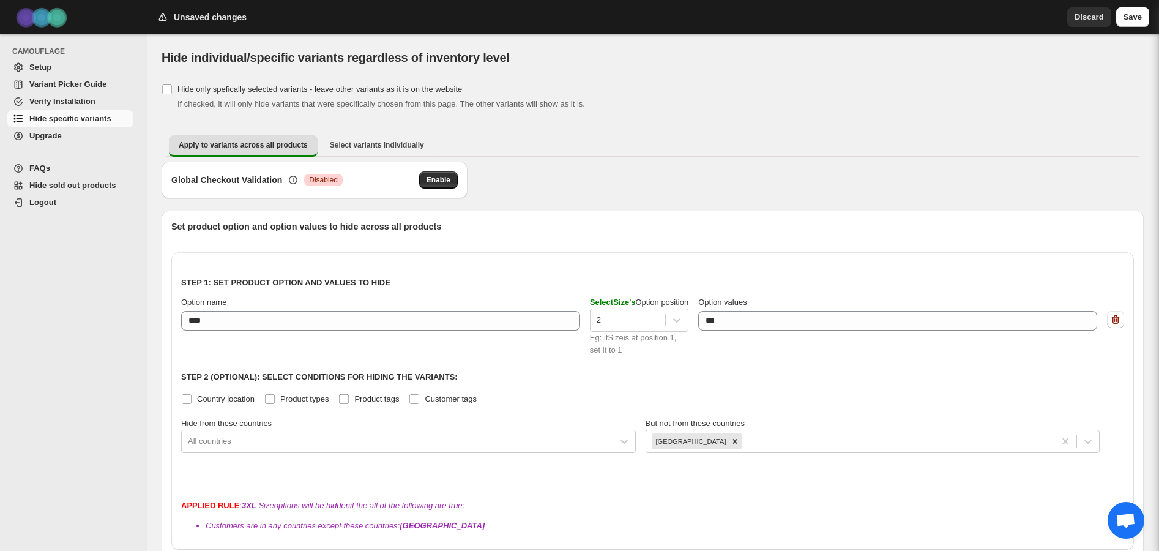
click at [42, 62] on span "Setup" at bounding box center [40, 66] width 22 height 9
